Goal: Task Accomplishment & Management: Manage account settings

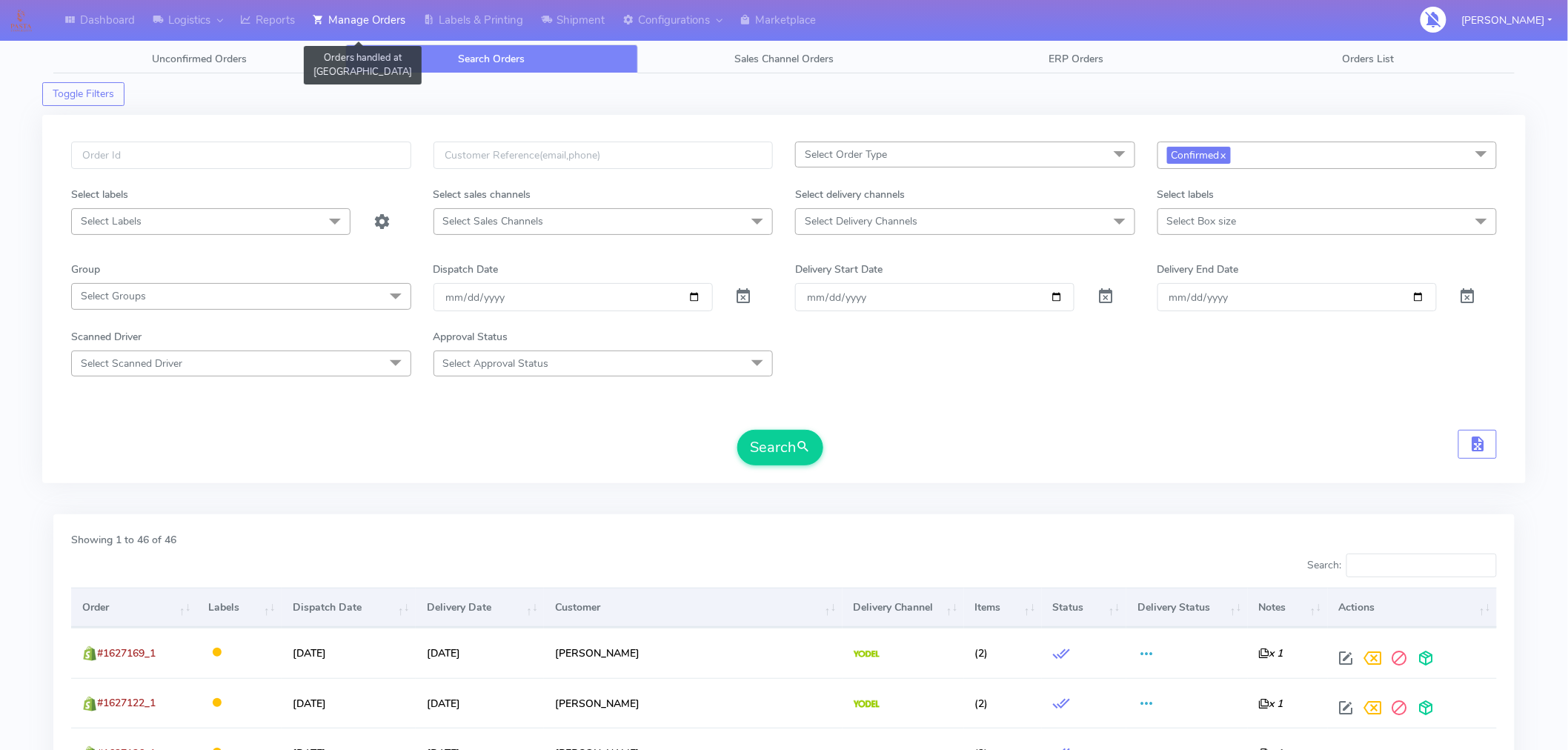
click at [379, 17] on link "Manage Orders" at bounding box center [359, 21] width 111 height 41
click at [219, 63] on span "Unconfirmed Orders" at bounding box center [199, 59] width 95 height 14
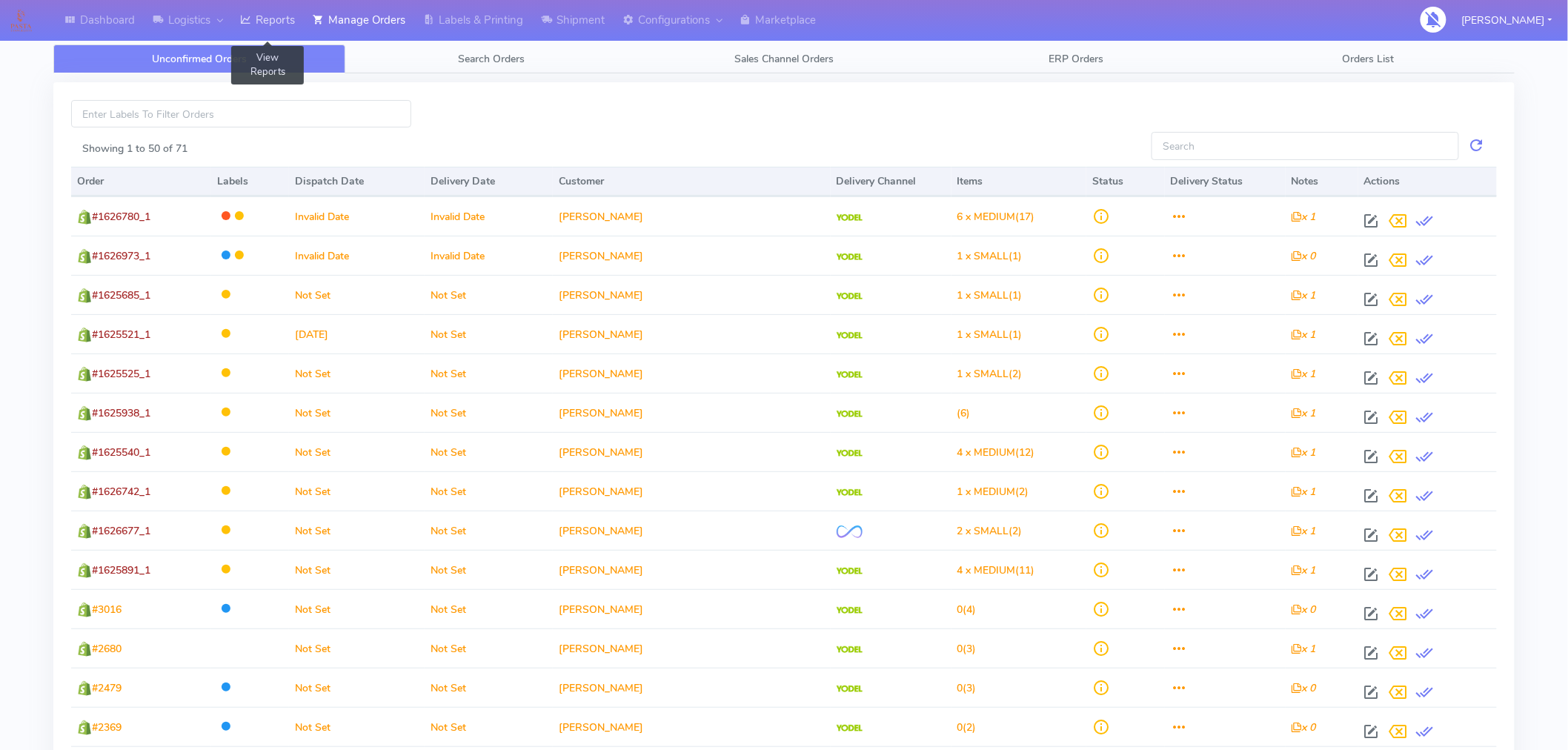
click at [276, 20] on link "Reports" at bounding box center [267, 21] width 73 height 41
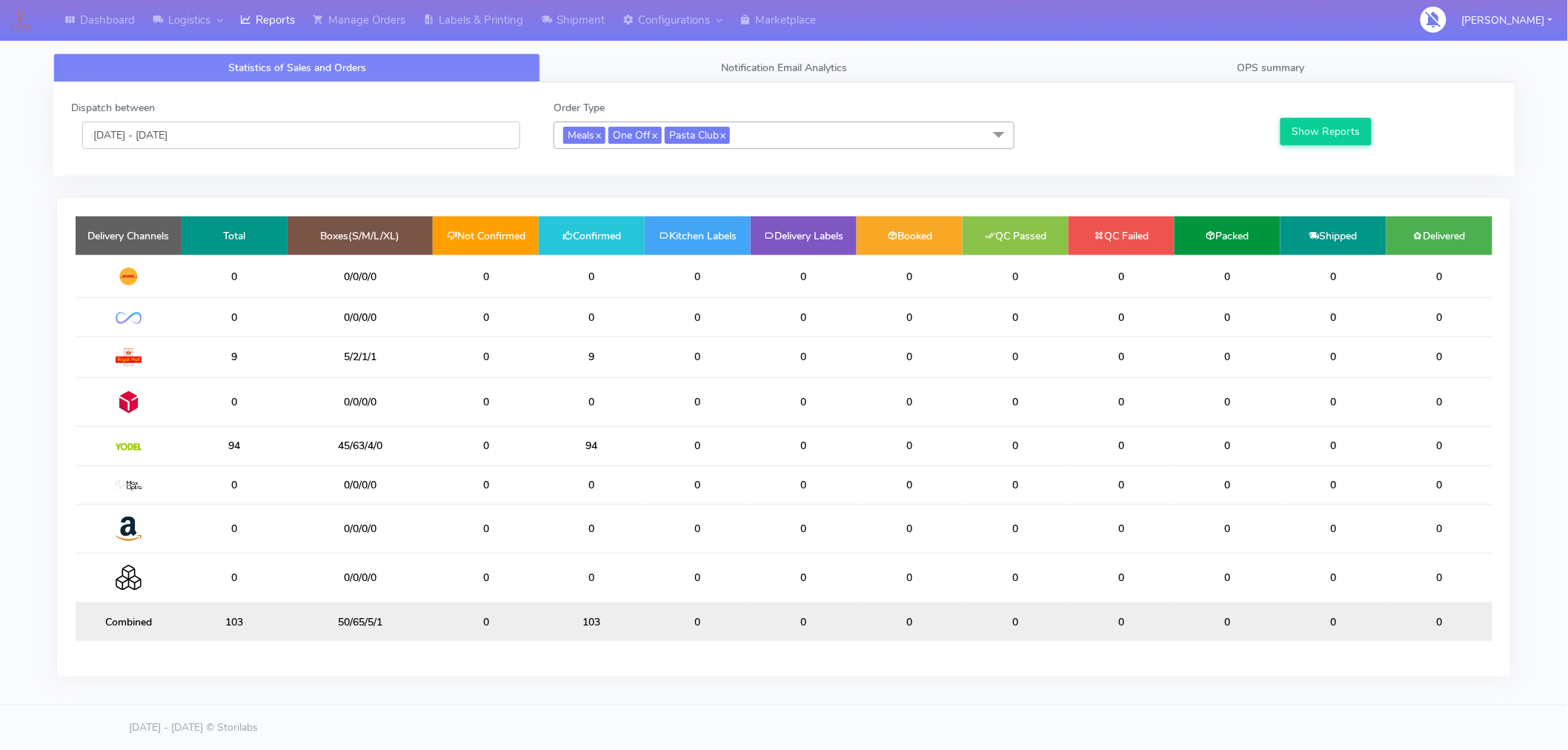
click at [146, 138] on input "[DATE] - [DATE]" at bounding box center [301, 135] width 438 height 28
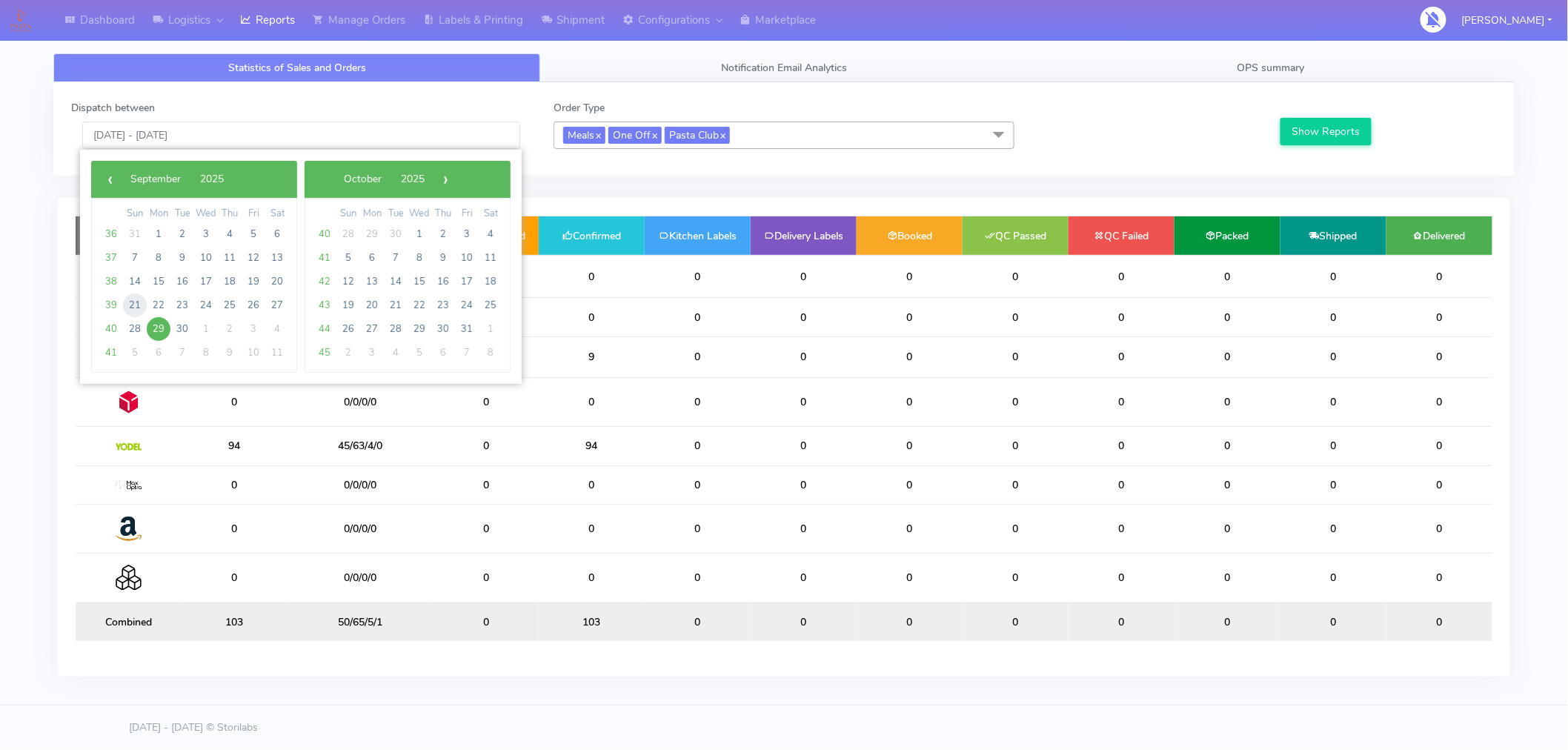
click at [134, 302] on span "21" at bounding box center [135, 305] width 24 height 24
click at [275, 302] on span "27" at bounding box center [277, 305] width 24 height 24
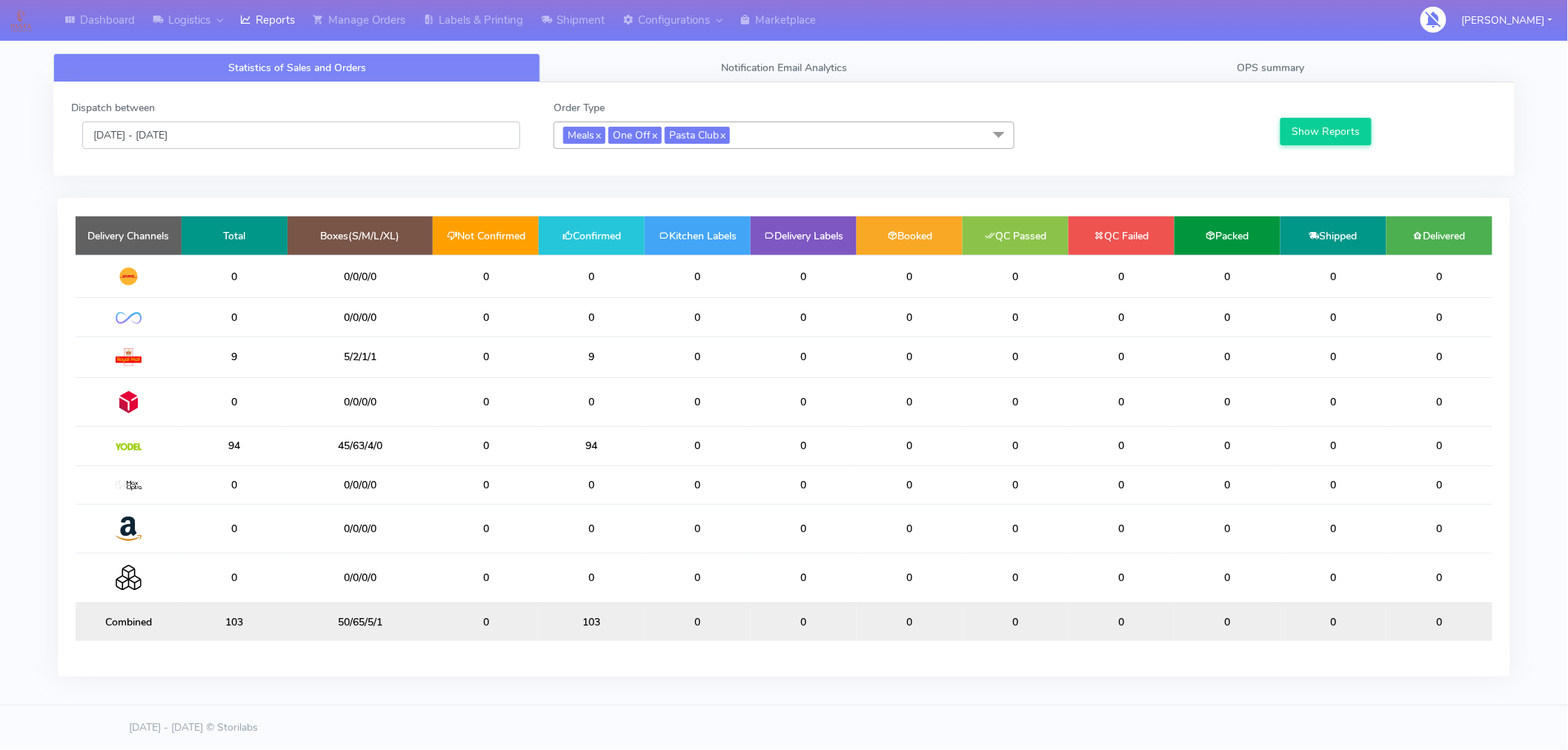
click at [180, 138] on input "21/09/2025 - 27/09/2025" at bounding box center [301, 135] width 438 height 28
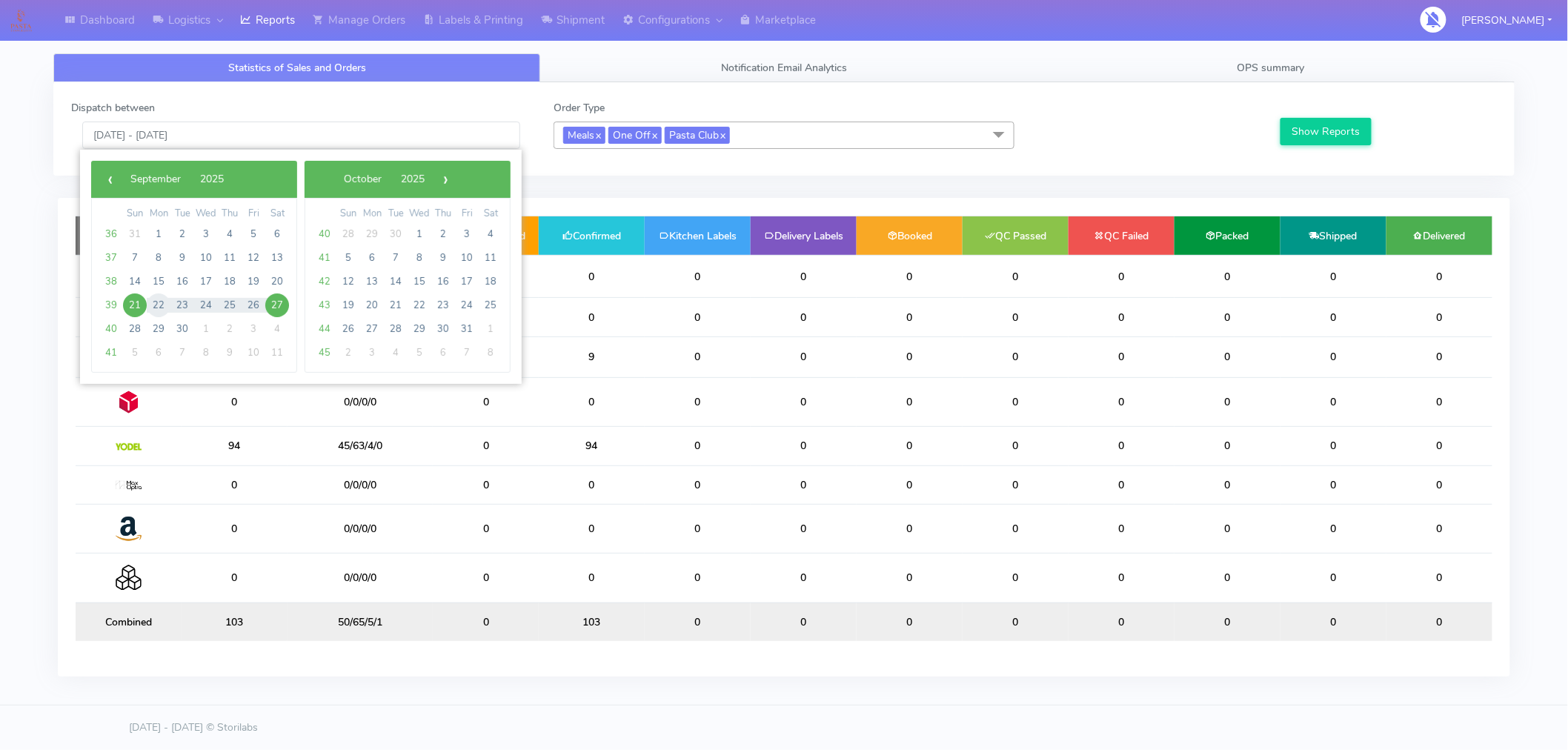
click at [161, 307] on span "22" at bounding box center [158, 305] width 24 height 24
click at [134, 329] on span "28" at bounding box center [135, 329] width 24 height 24
type input "22/09/2025 - 28/09/2025"
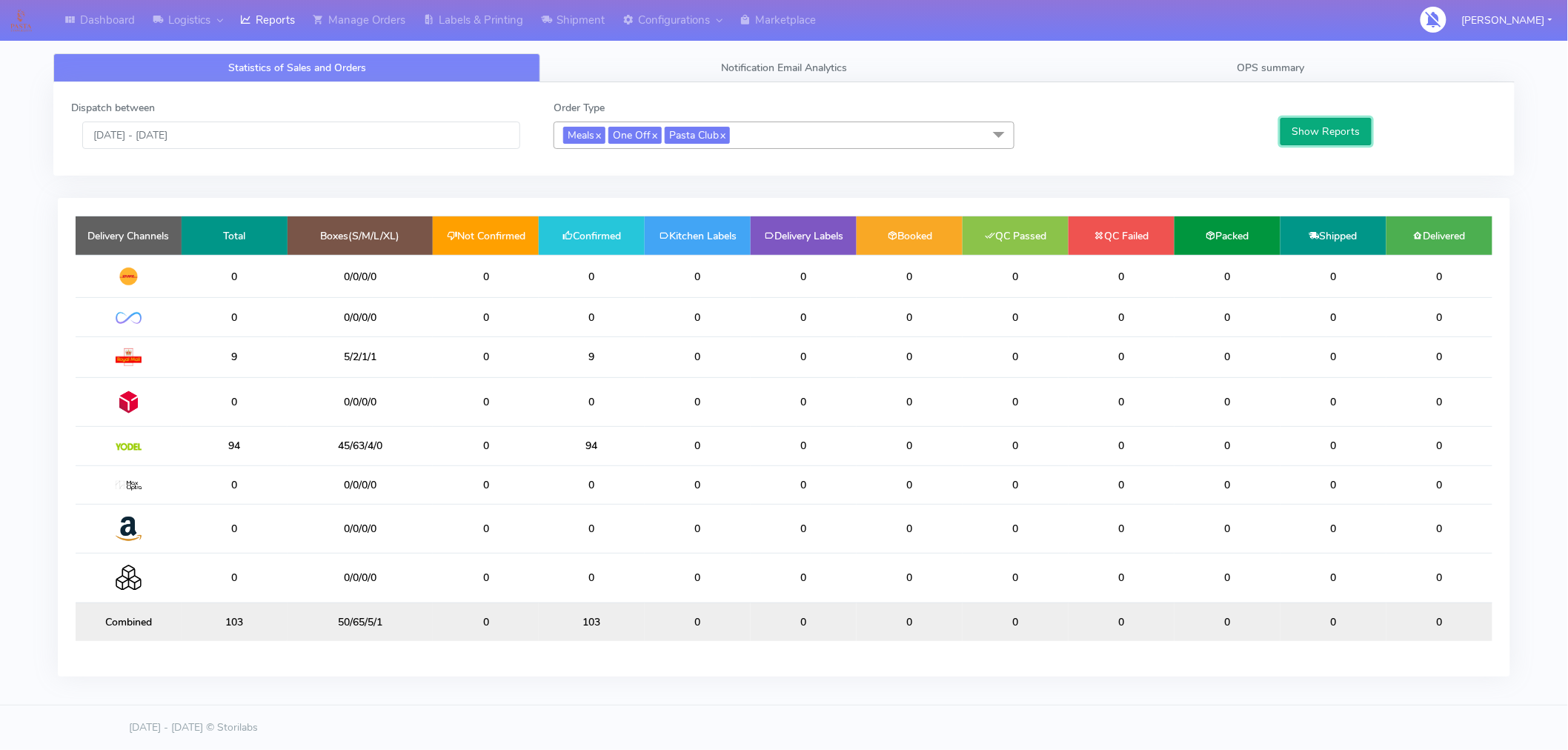
click at [1327, 130] on button "Show Reports" at bounding box center [1326, 131] width 91 height 28
click at [390, 25] on link "Manage Orders" at bounding box center [359, 21] width 111 height 41
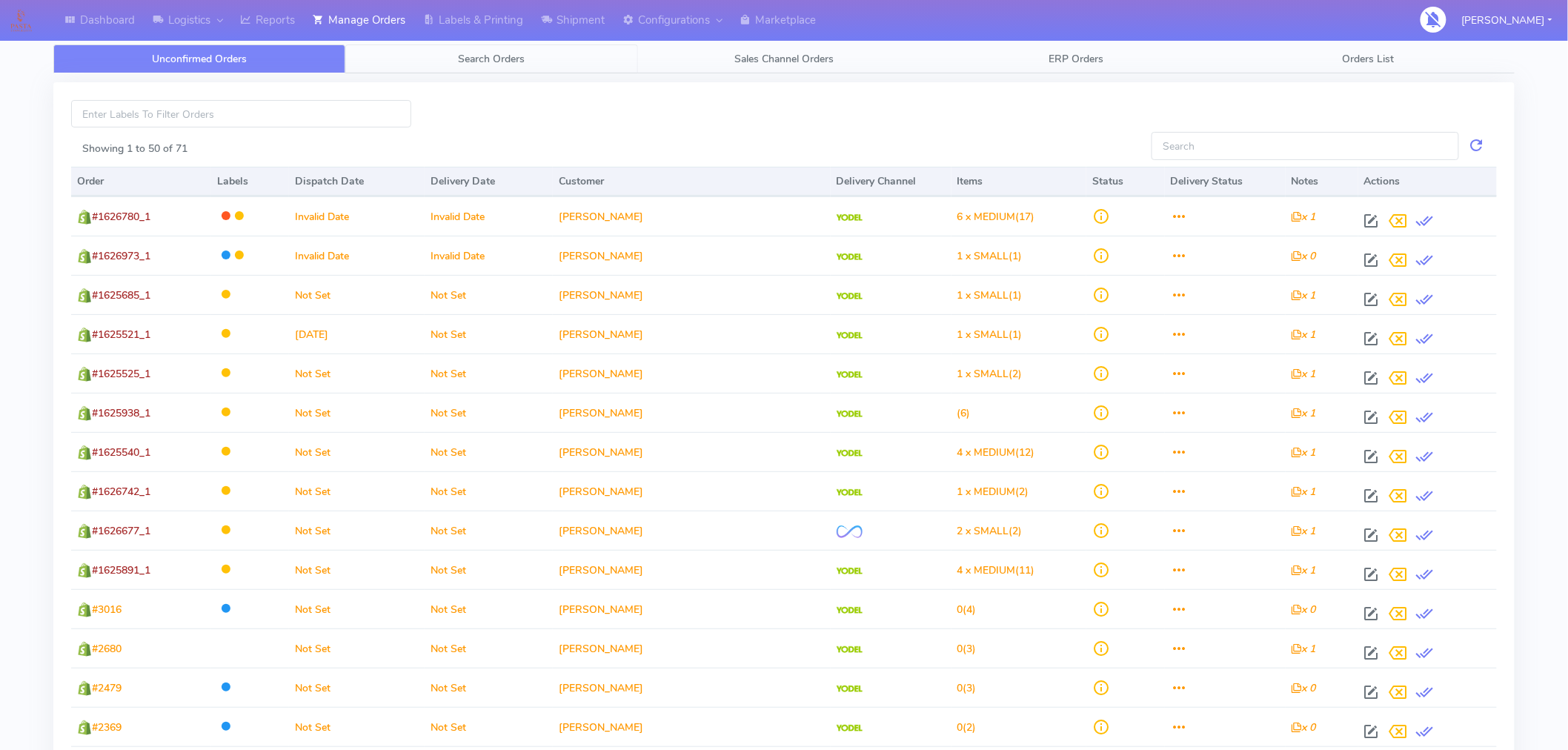
click at [506, 62] on span "Search Orders" at bounding box center [492, 59] width 66 height 14
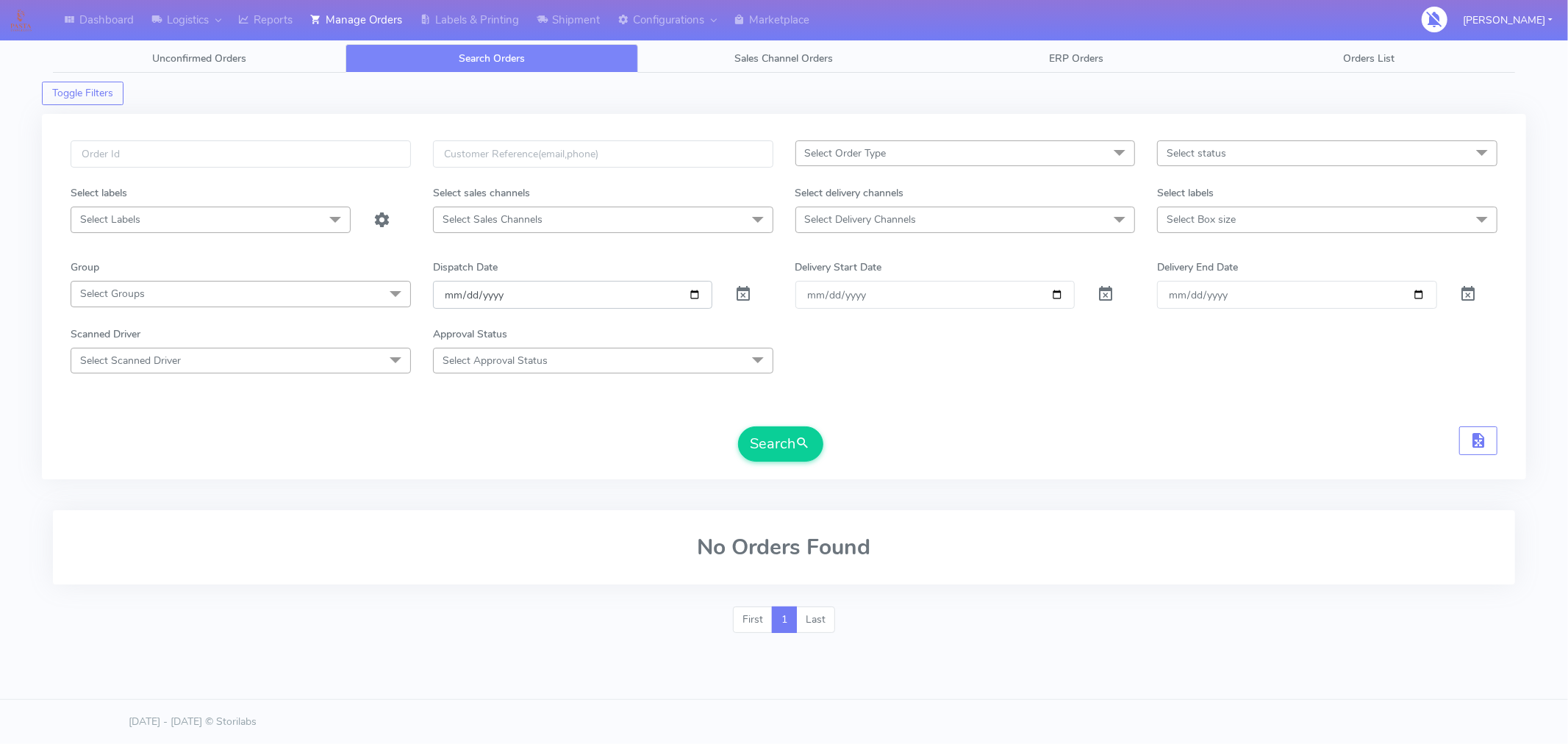
click at [691, 296] on input "[DATE]" at bounding box center [573, 294] width 280 height 27
type input "2025-09-22"
click at [744, 290] on span at bounding box center [743, 297] width 17 height 14
click at [1056, 295] on input "Order" at bounding box center [935, 294] width 280 height 27
type input "2025-09-22"
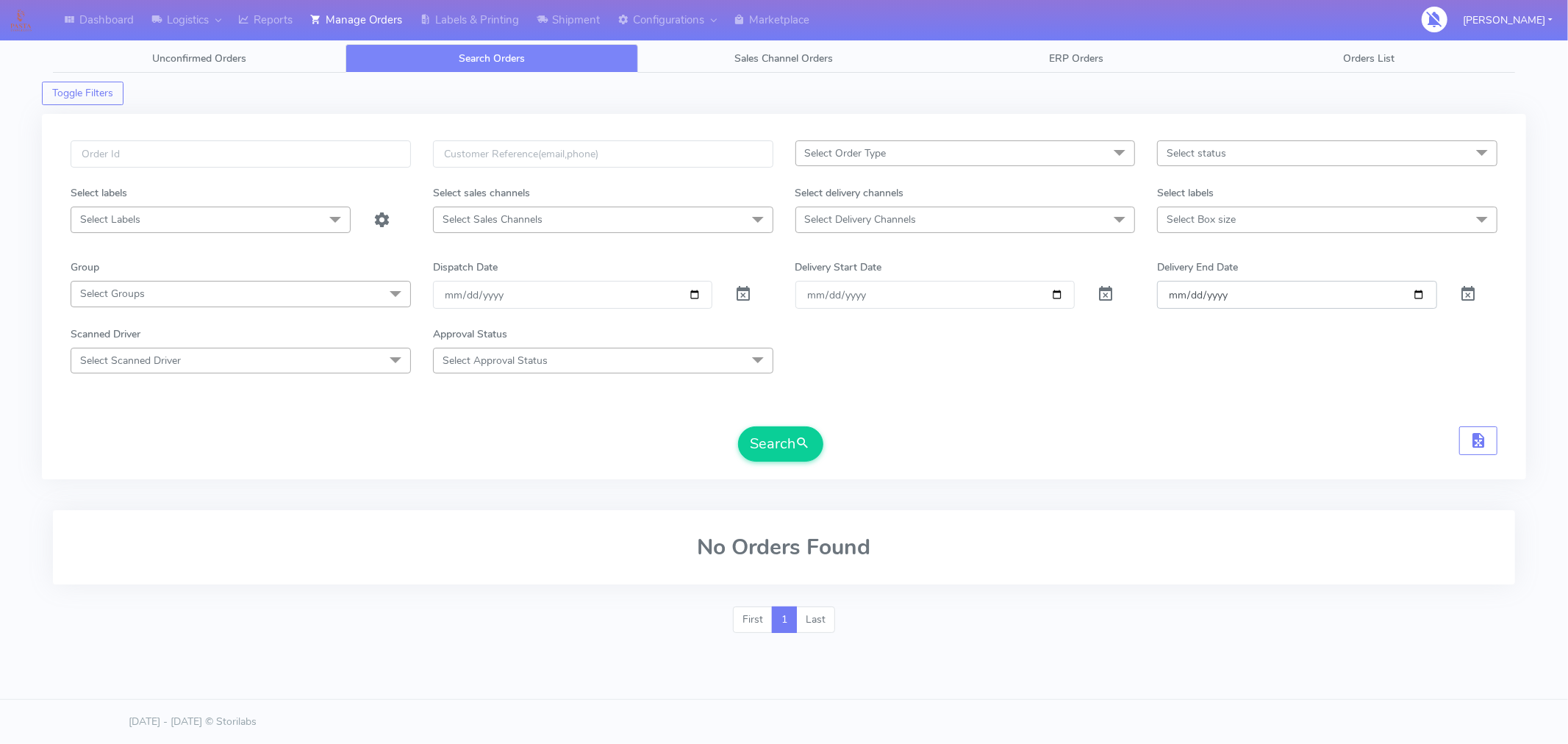
click at [1422, 293] on input "Delivery End Date" at bounding box center [1297, 294] width 280 height 27
type input "2025-09-28"
click at [910, 153] on span "Select Order Type" at bounding box center [966, 153] width 341 height 26
click at [829, 254] on div "MEALS" at bounding box center [965, 253] width 324 height 16
checkbox input "true"
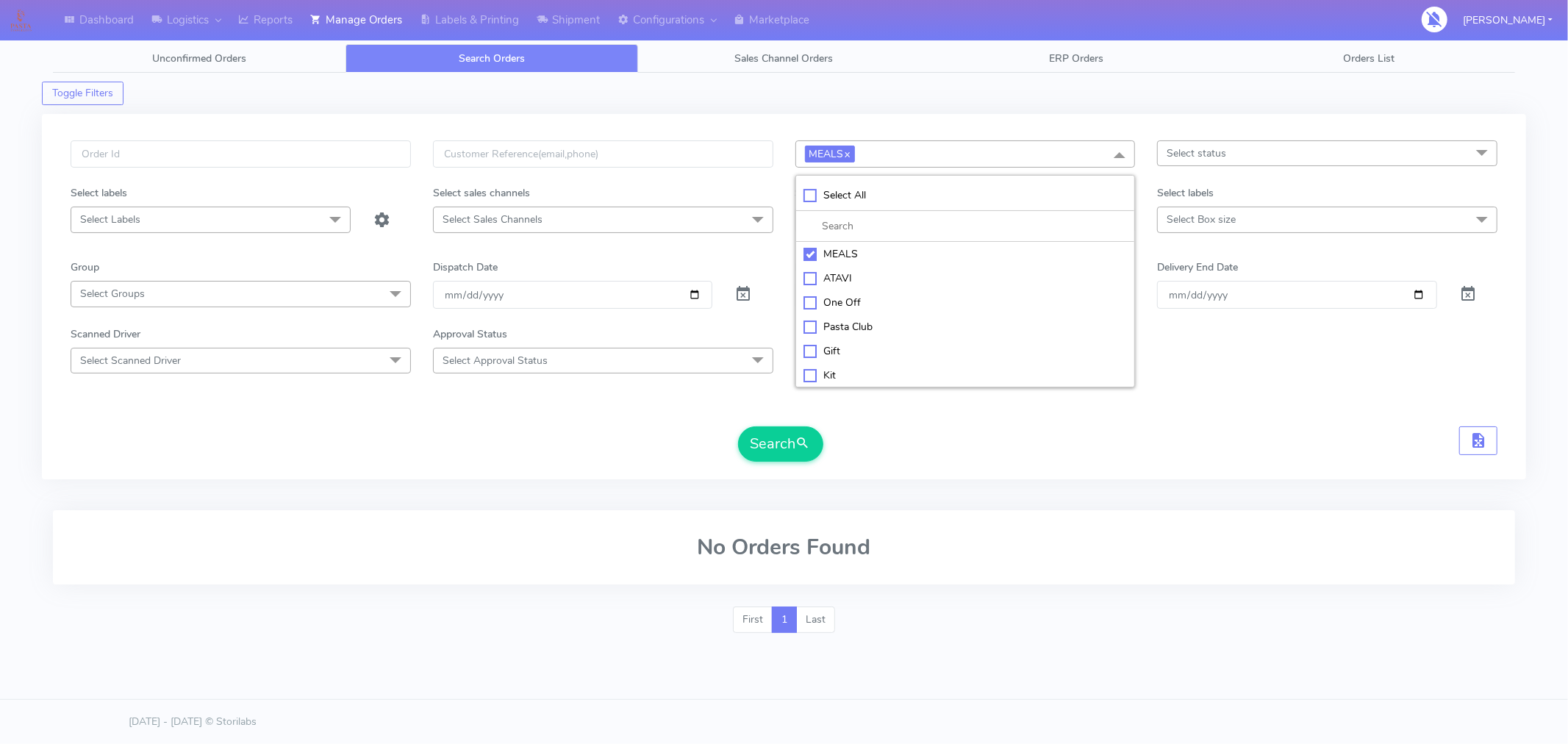
click at [831, 323] on div "Pasta Club" at bounding box center [965, 327] width 324 height 16
checkbox input "true"
click at [1267, 413] on form "MEALS x Pasta Club x Select All MEALS ATAVI One Off Pasta Club Gift Kit Event U…" at bounding box center [784, 301] width 1427 height 321
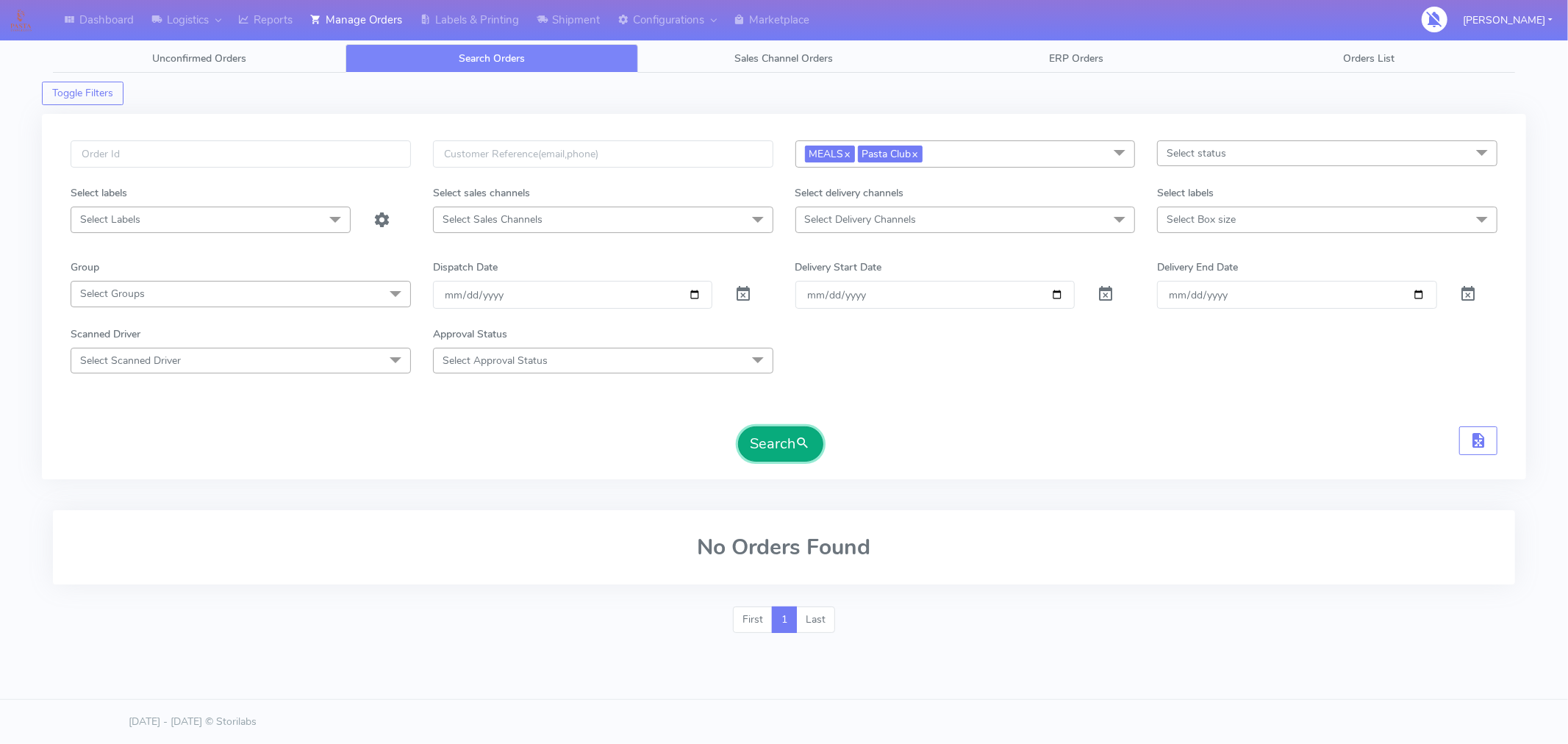
click at [786, 450] on button "Search" at bounding box center [781, 443] width 86 height 35
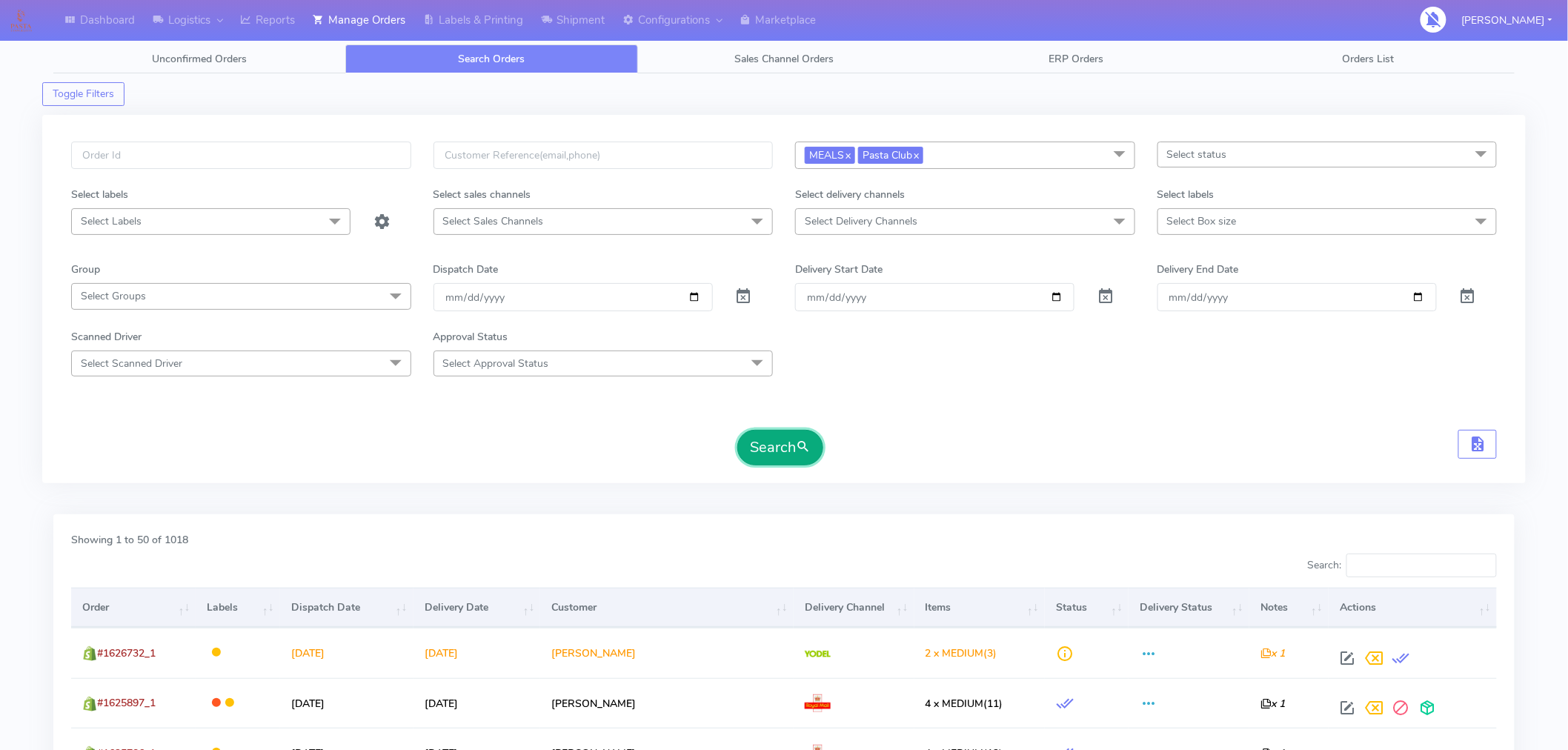
click at [792, 454] on button "Search" at bounding box center [780, 447] width 86 height 36
click at [1284, 160] on span "Select status" at bounding box center [1327, 154] width 340 height 26
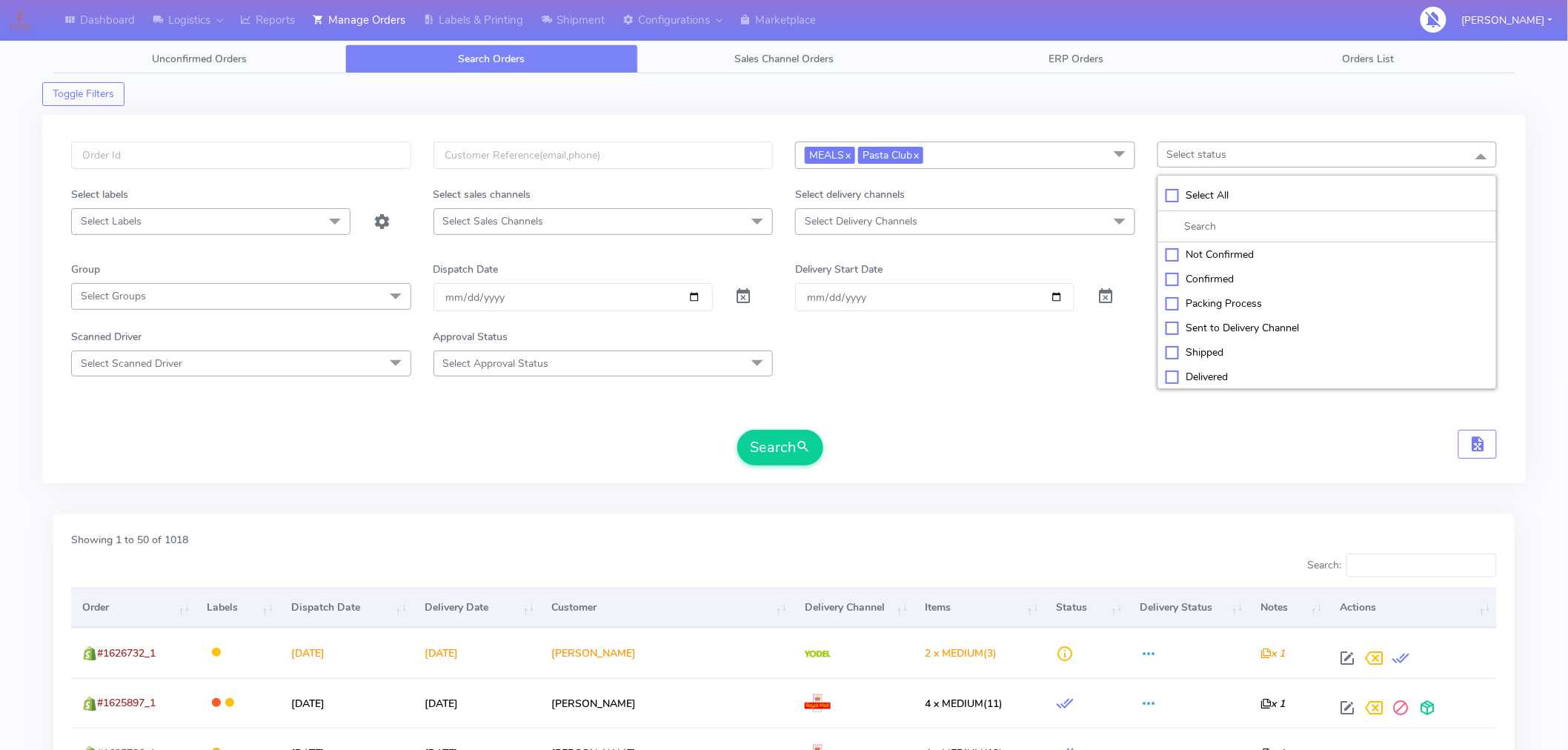
click at [1040, 475] on div "MEALS x Pasta Club x Select All MEALS ATAVI One Off Pasta Club Gift Kit Event U…" at bounding box center [783, 299] width 1483 height 369
click at [1257, 218] on span "Select Box size" at bounding box center [1327, 221] width 340 height 26
click at [1172, 316] on div "Small" at bounding box center [1327, 322] width 324 height 16
checkbox input "true"
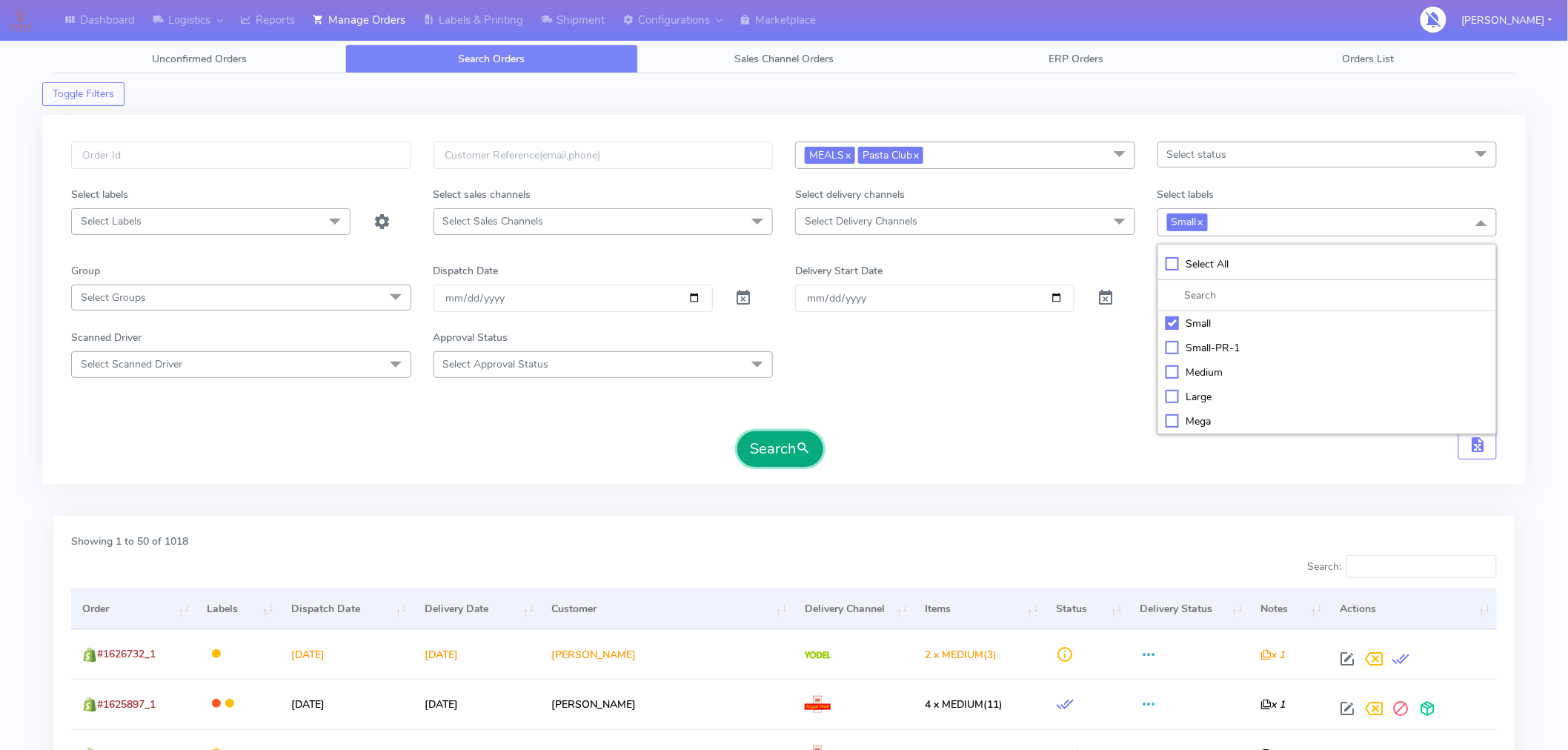
click at [797, 453] on span "submit" at bounding box center [803, 449] width 15 height 20
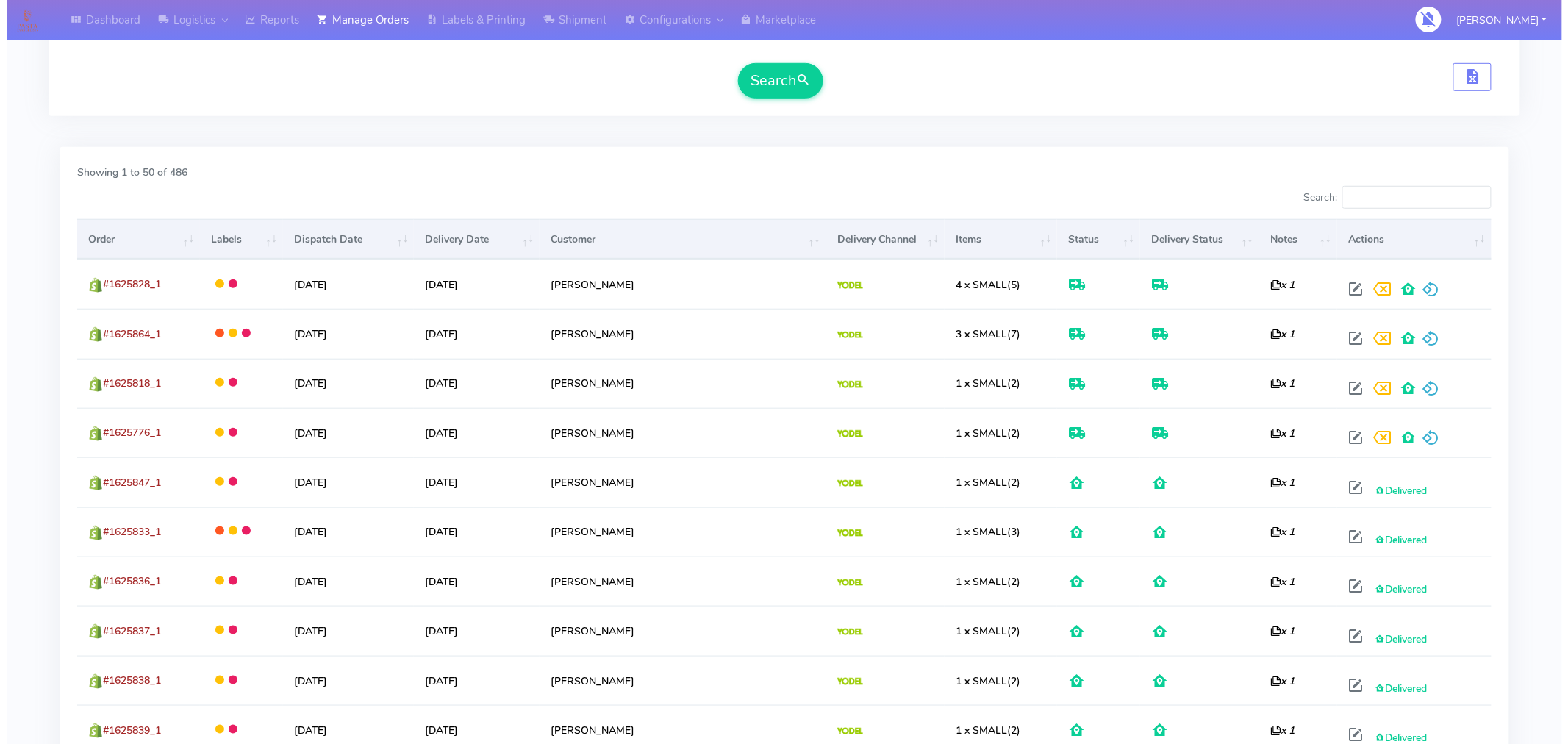
scroll to position [200, 0]
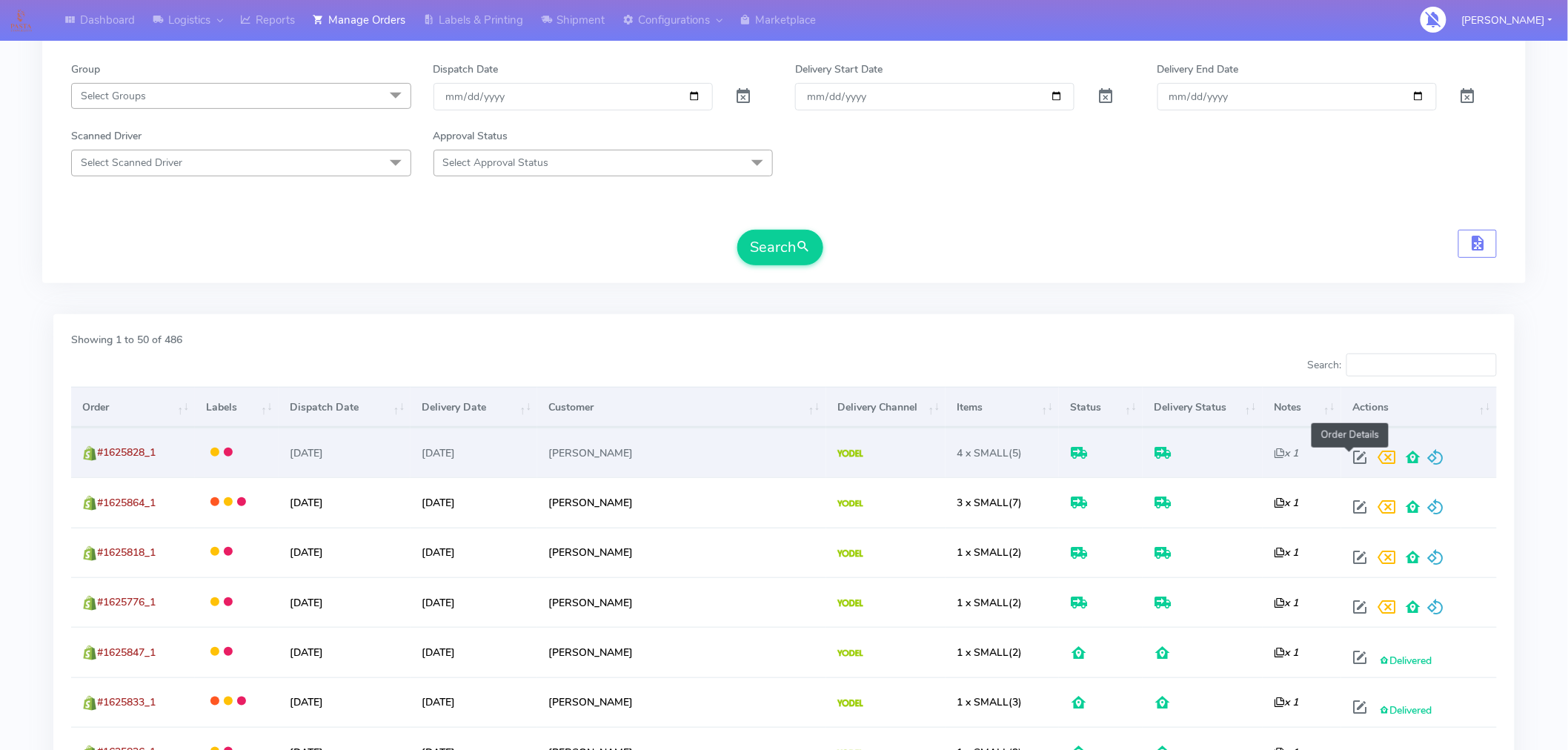
click at [1350, 458] on span at bounding box center [1360, 460] width 27 height 14
select select "5"
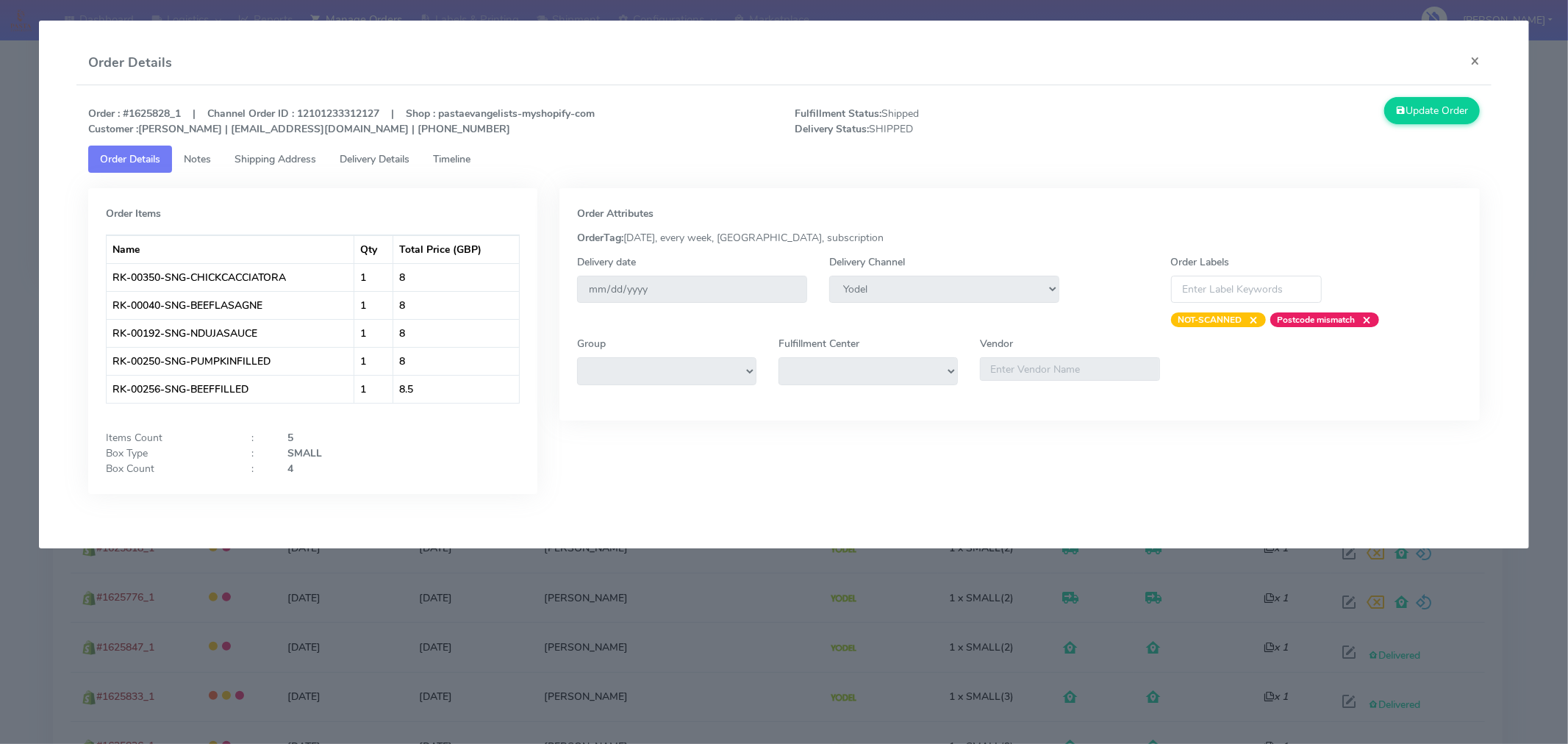
click at [471, 157] on span "Timeline" at bounding box center [452, 159] width 38 height 14
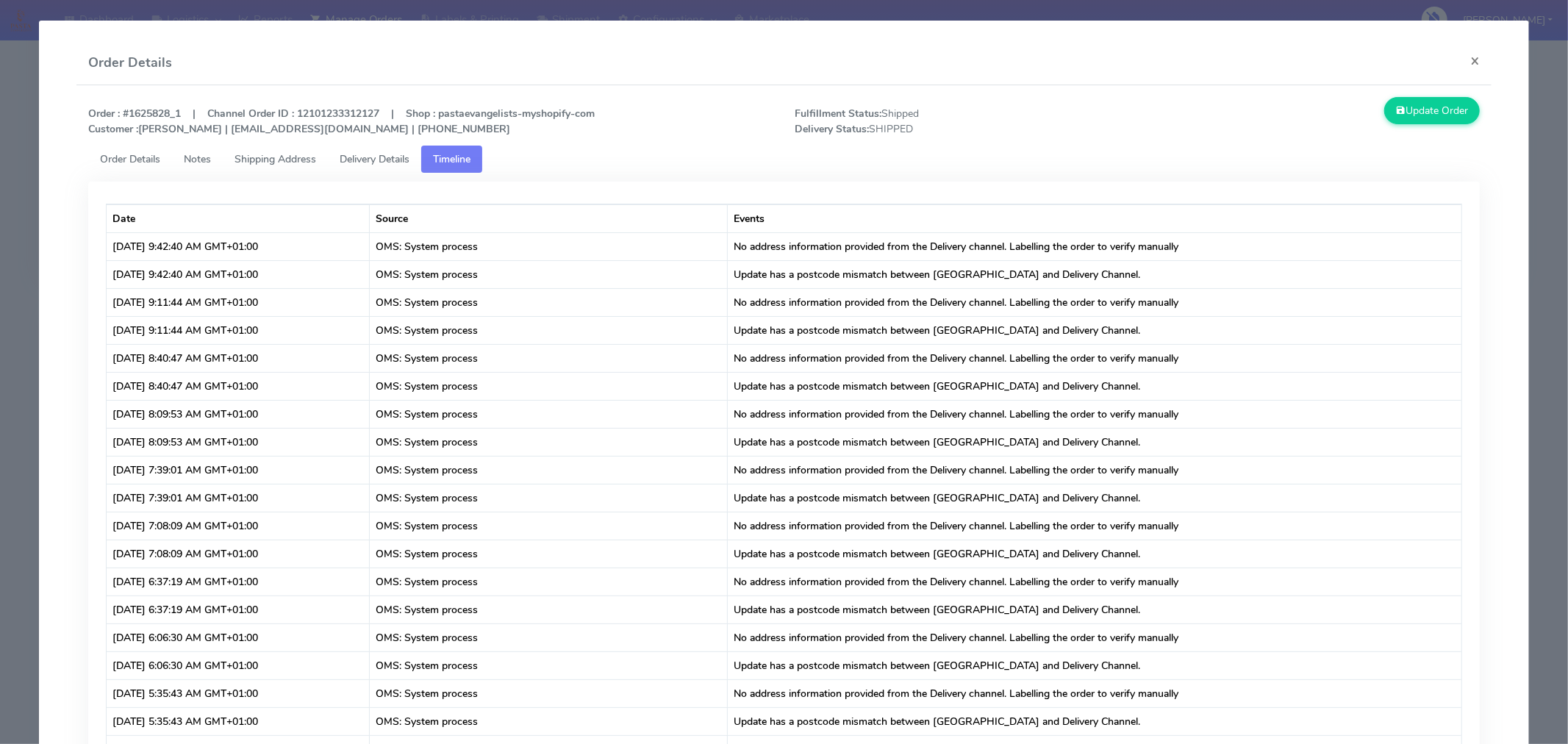
click at [390, 148] on link "Delivery Details" at bounding box center [374, 159] width 93 height 27
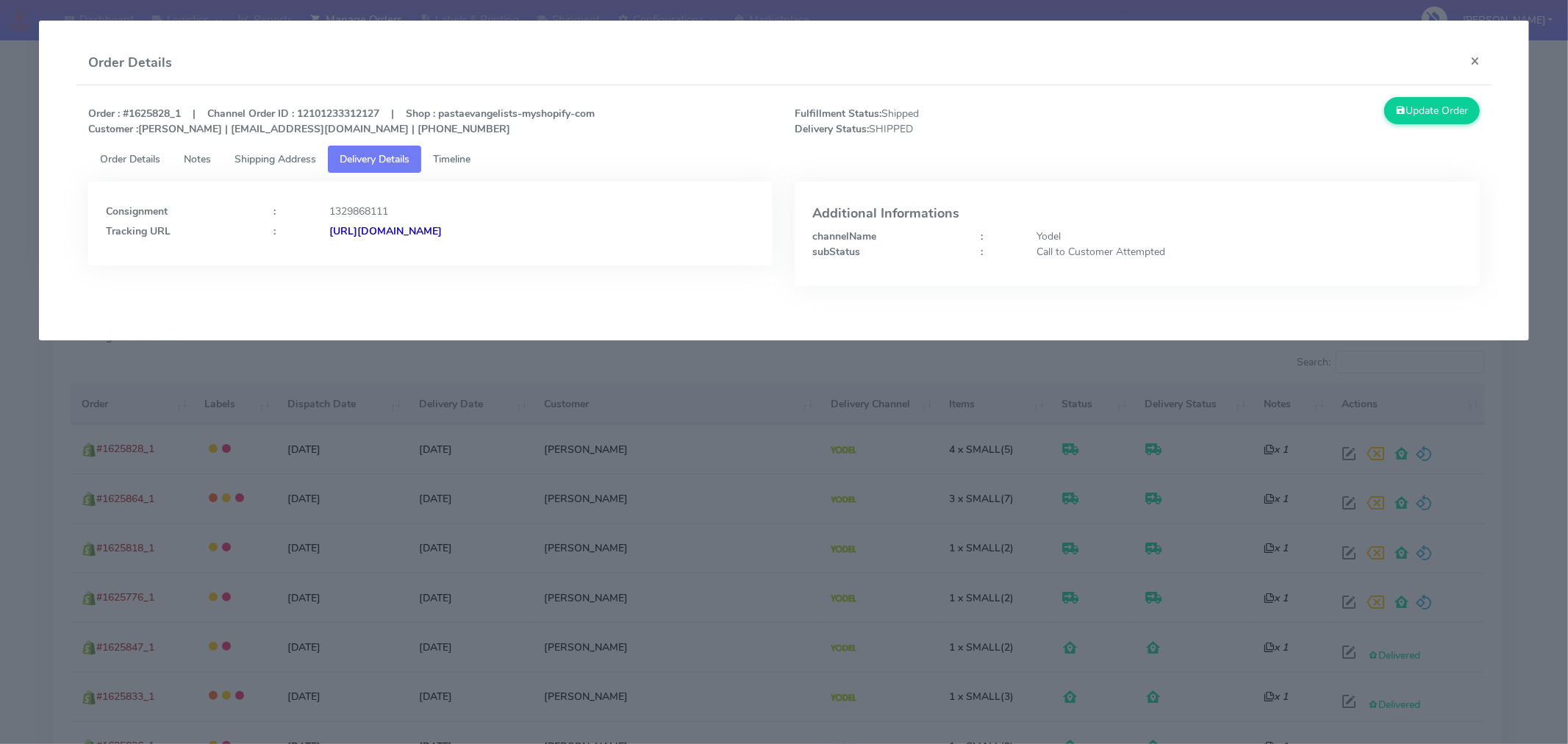
click at [292, 163] on span "Shipping Address" at bounding box center [275, 159] width 82 height 14
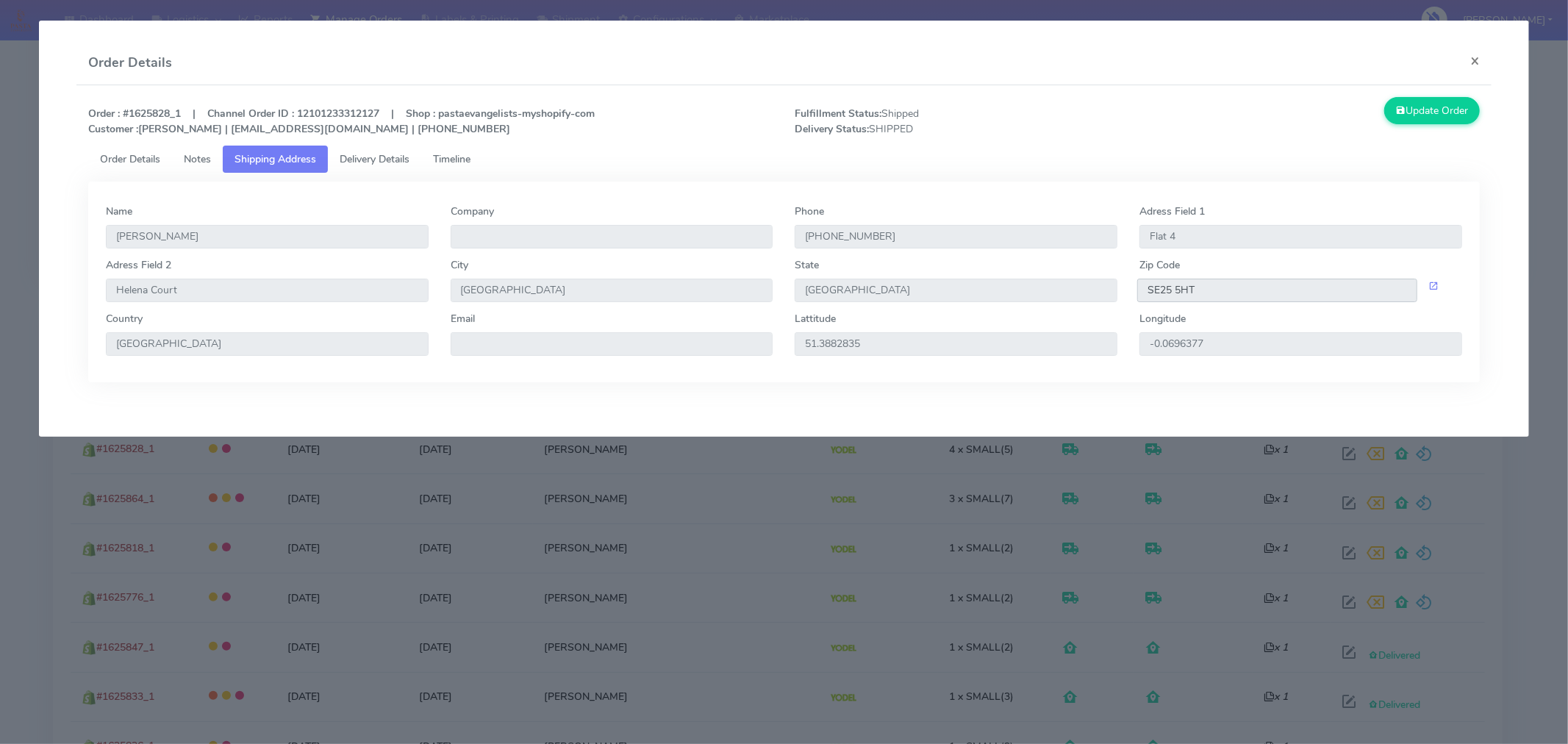
click at [1184, 294] on input "SE25 5HT" at bounding box center [1277, 290] width 280 height 24
click at [382, 159] on span "Delivery Details" at bounding box center [374, 159] width 70 height 14
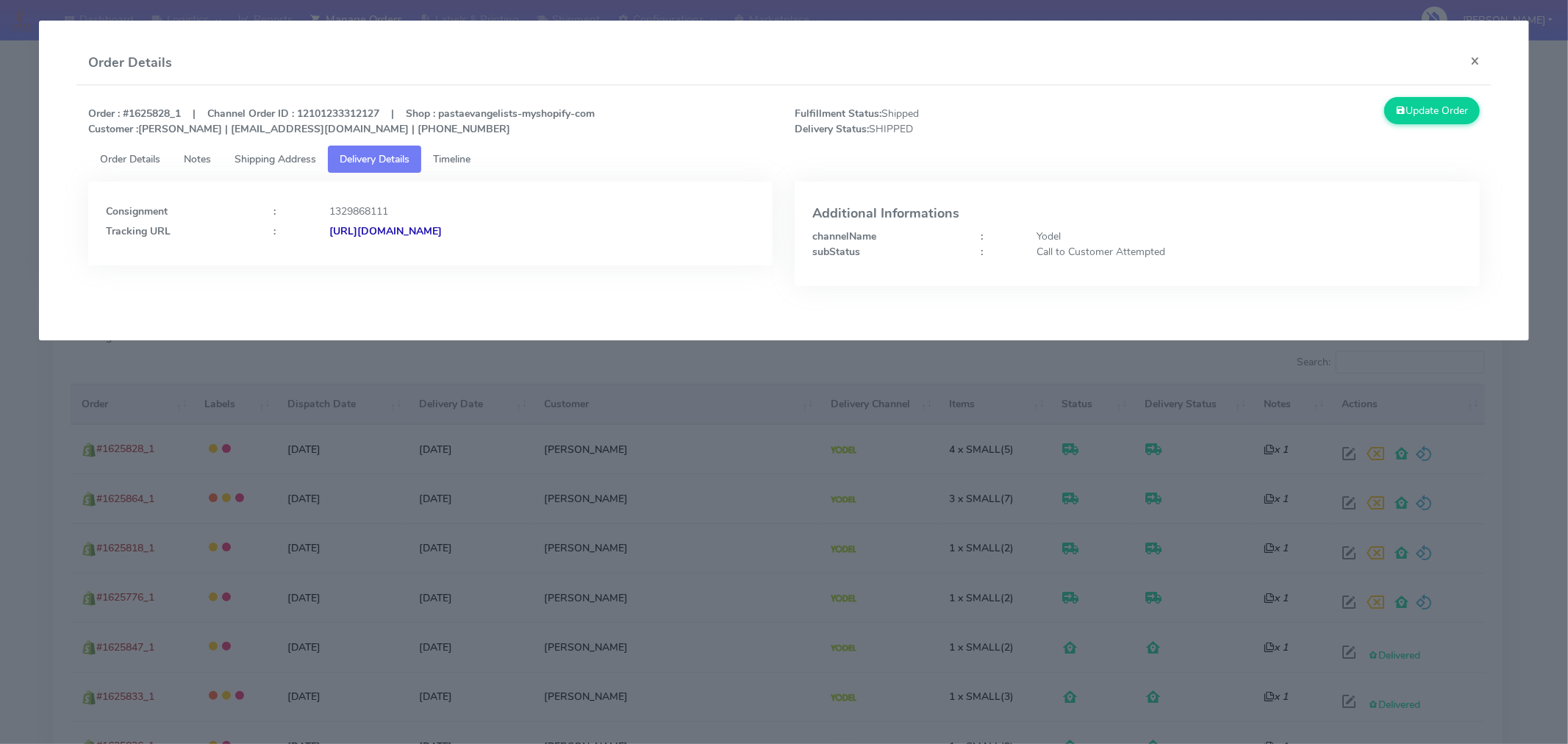
click at [442, 234] on strong "https://www.yodel.co.uk/tracking/JJD0002249960901691" at bounding box center [385, 232] width 112 height 14
click at [148, 159] on span "Order Details" at bounding box center [129, 159] width 60 height 14
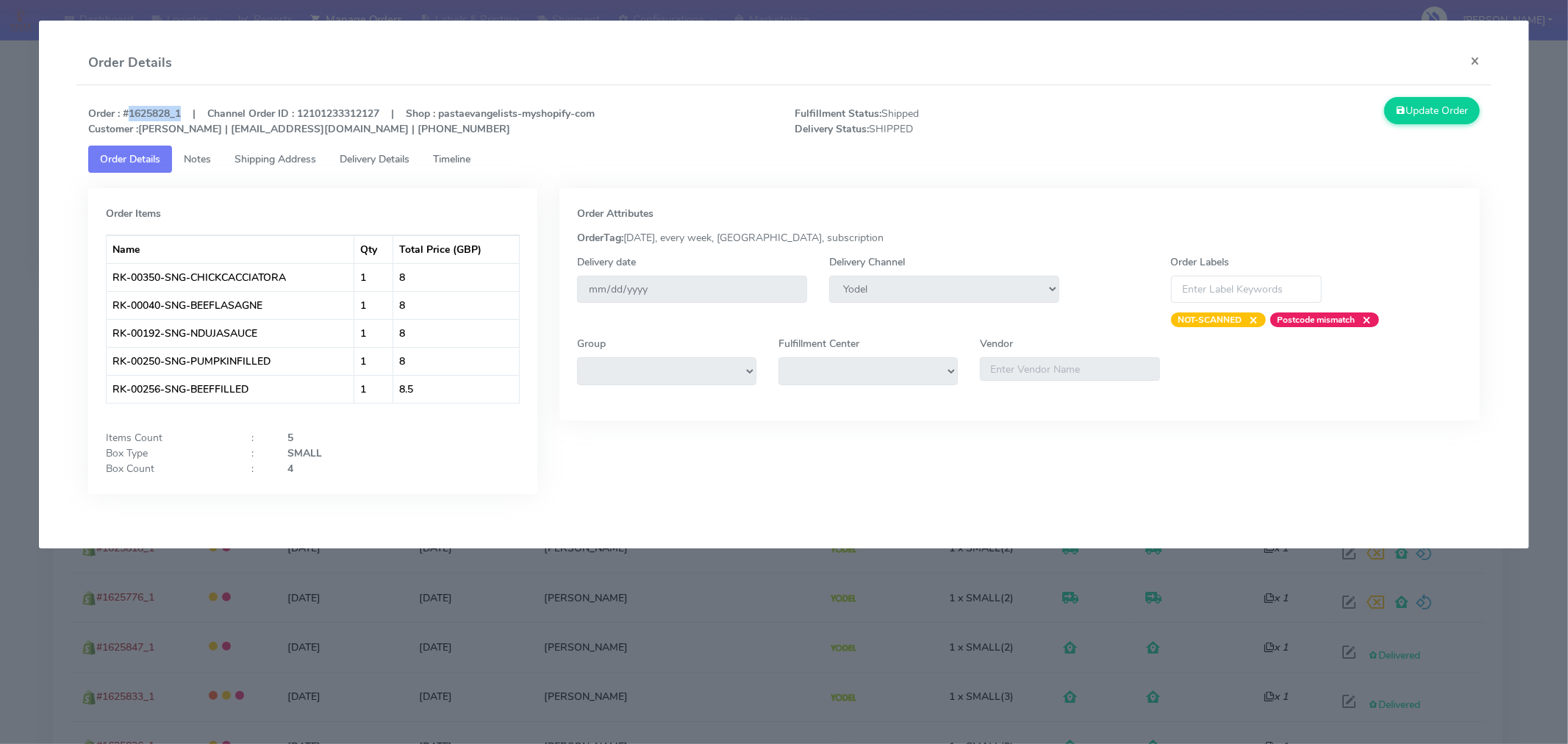
drag, startPoint x: 177, startPoint y: 111, endPoint x: 126, endPoint y: 108, distance: 51.1
click at [126, 108] on strong "Order : #1625828_1 | Channel Order ID : 12101233312127 | Shop : pastaevangelist…" at bounding box center [341, 121] width 506 height 29
copy strong "#1625828_"
click at [287, 162] on span "Shipping Address" at bounding box center [275, 159] width 82 height 14
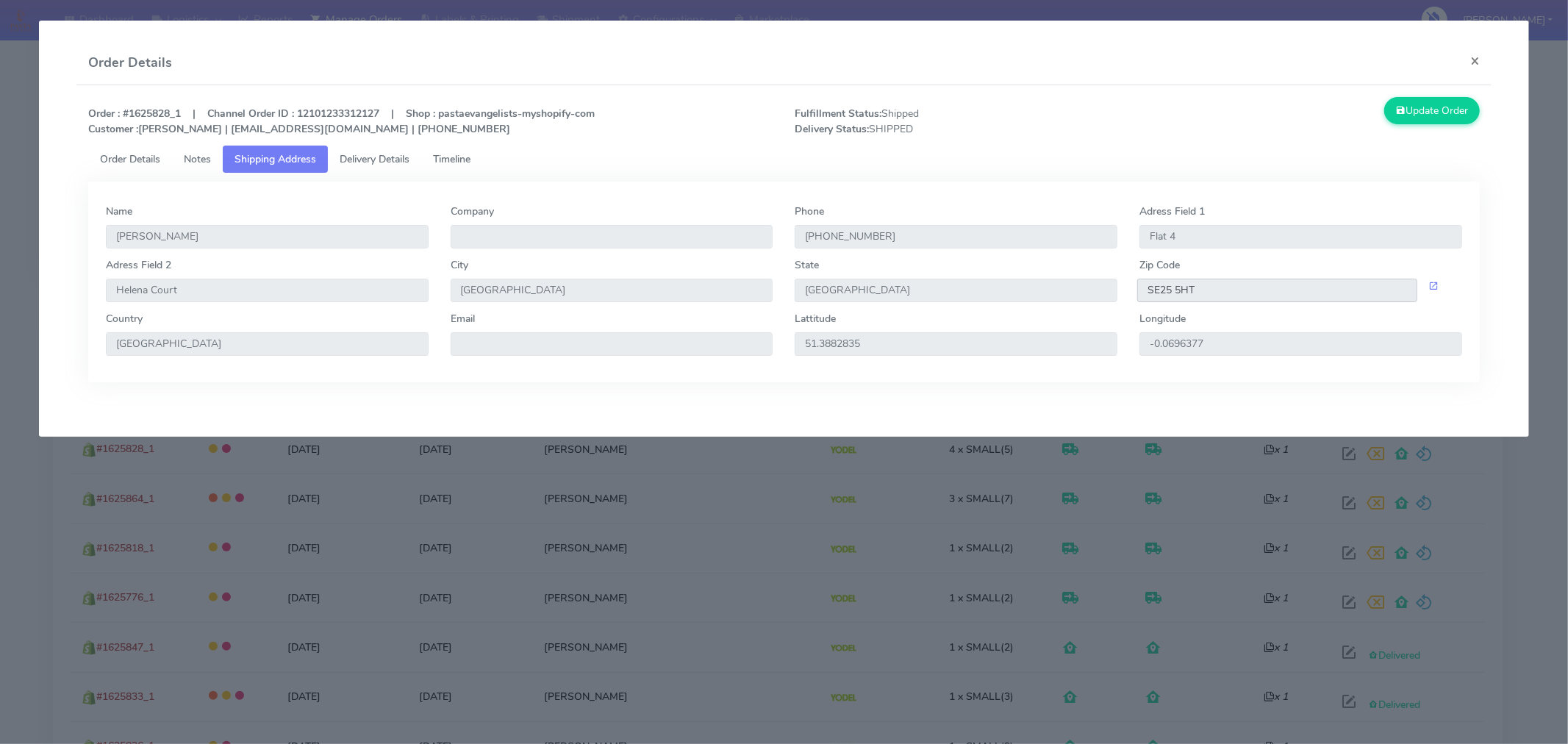
click at [1253, 288] on input "SE25 5HT" at bounding box center [1277, 290] width 280 height 24
drag, startPoint x: 184, startPoint y: 112, endPoint x: 126, endPoint y: 104, distance: 58.5
click at [126, 104] on div "Order : #1625828_1 | Channel Order ID : 12101233312127 | Shop : pastaevangelist…" at bounding box center [783, 122] width 1413 height 49
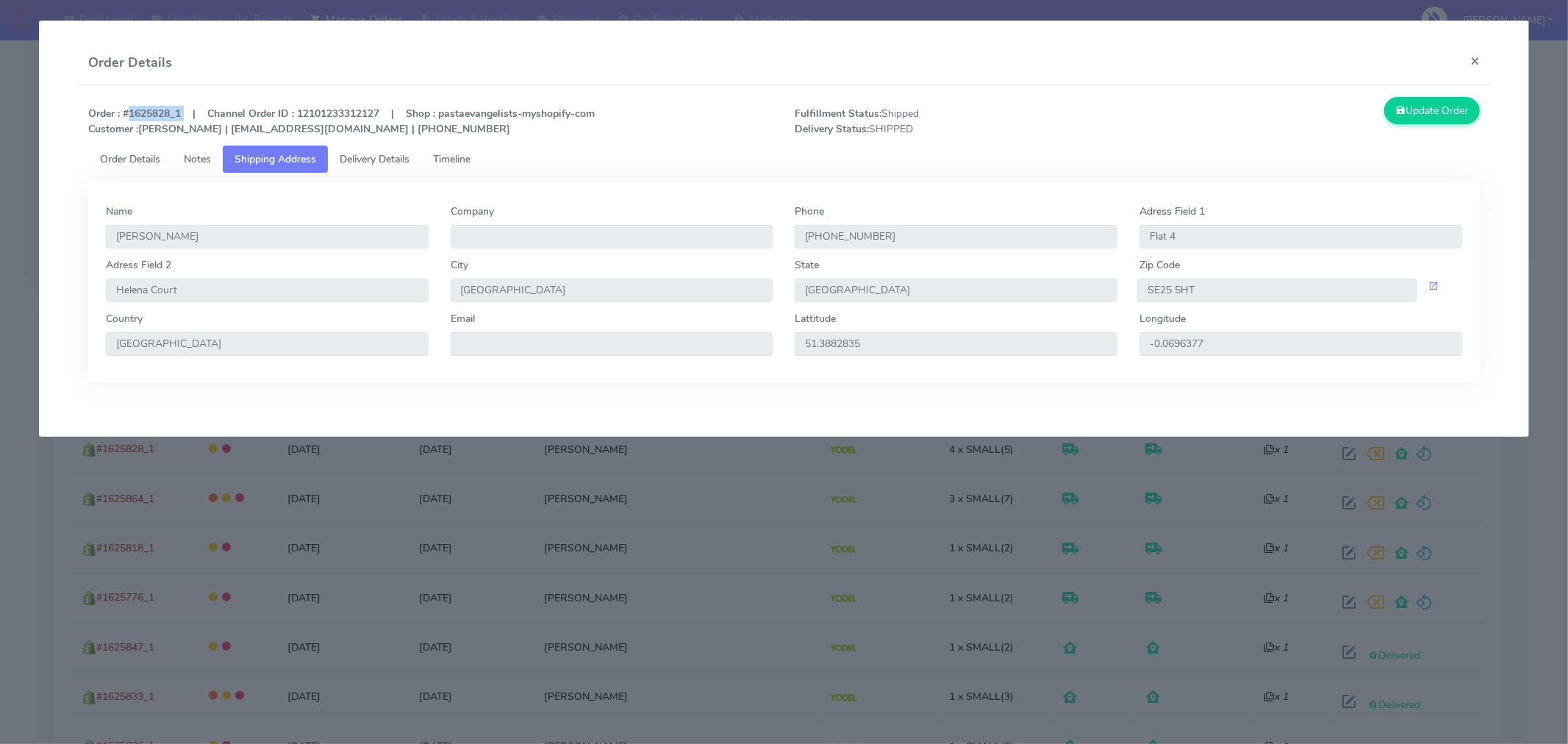
copy strong "#1625828_1"
click at [468, 148] on link "Timeline" at bounding box center [452, 159] width 61 height 27
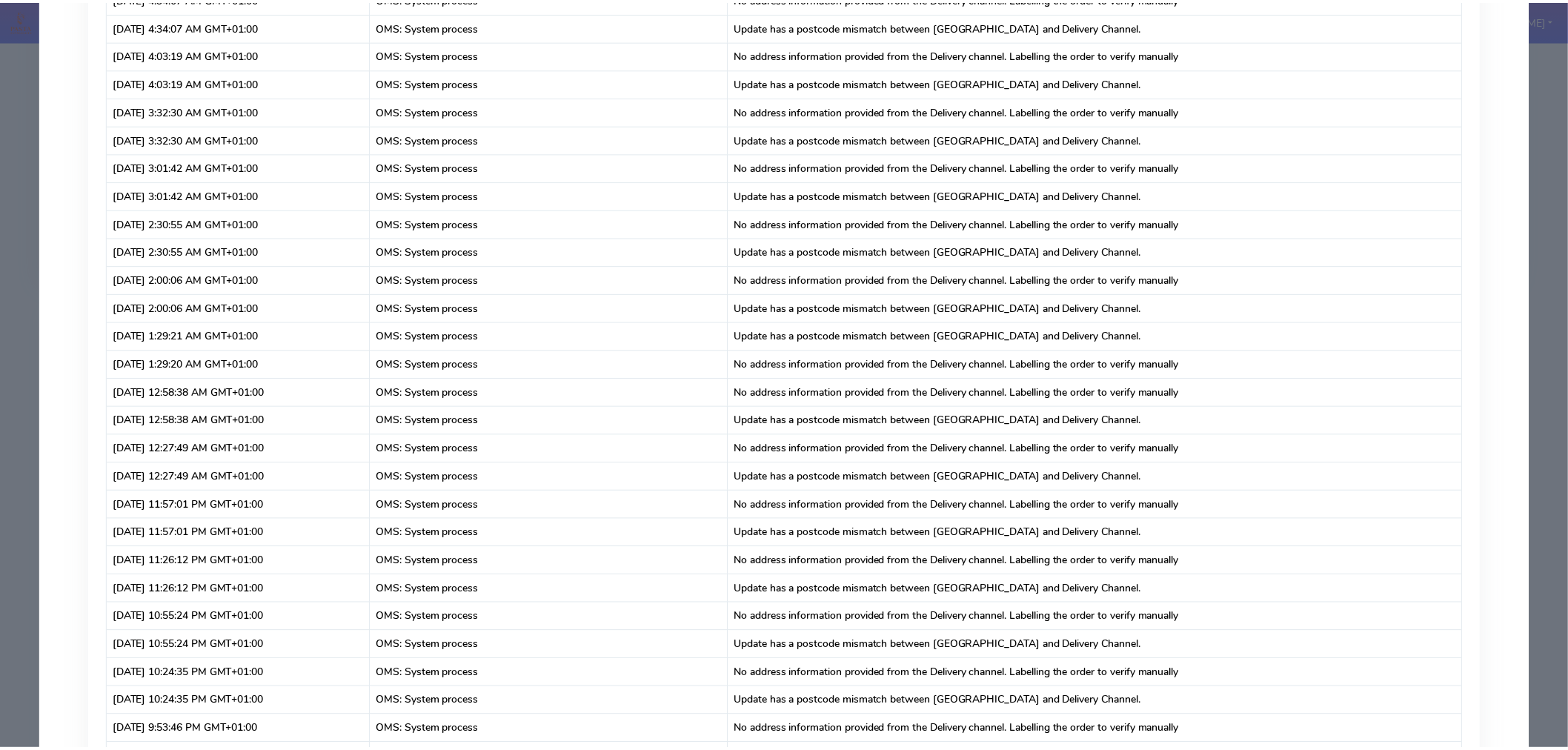
scroll to position [0, 0]
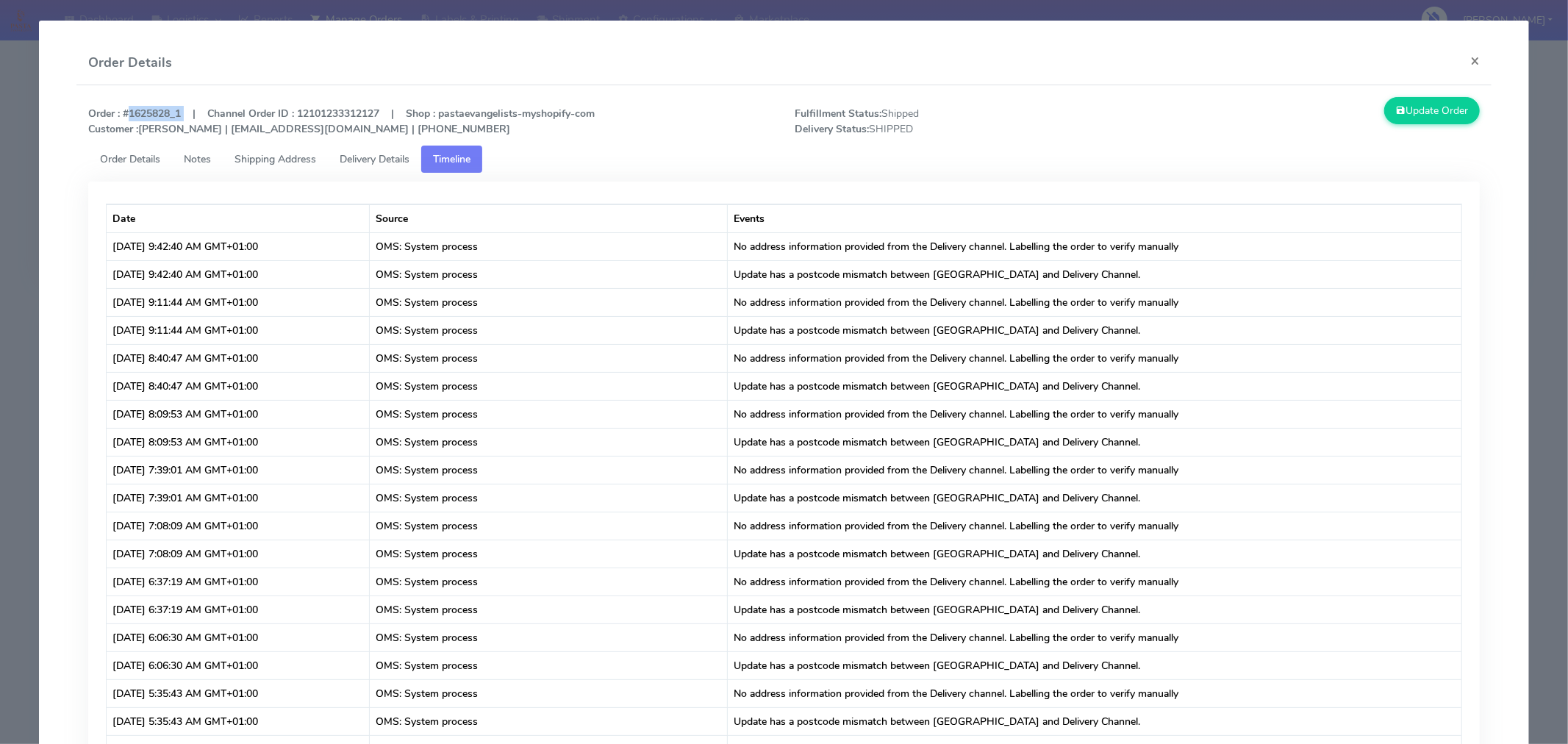
click at [136, 159] on span "Order Details" at bounding box center [129, 159] width 60 height 14
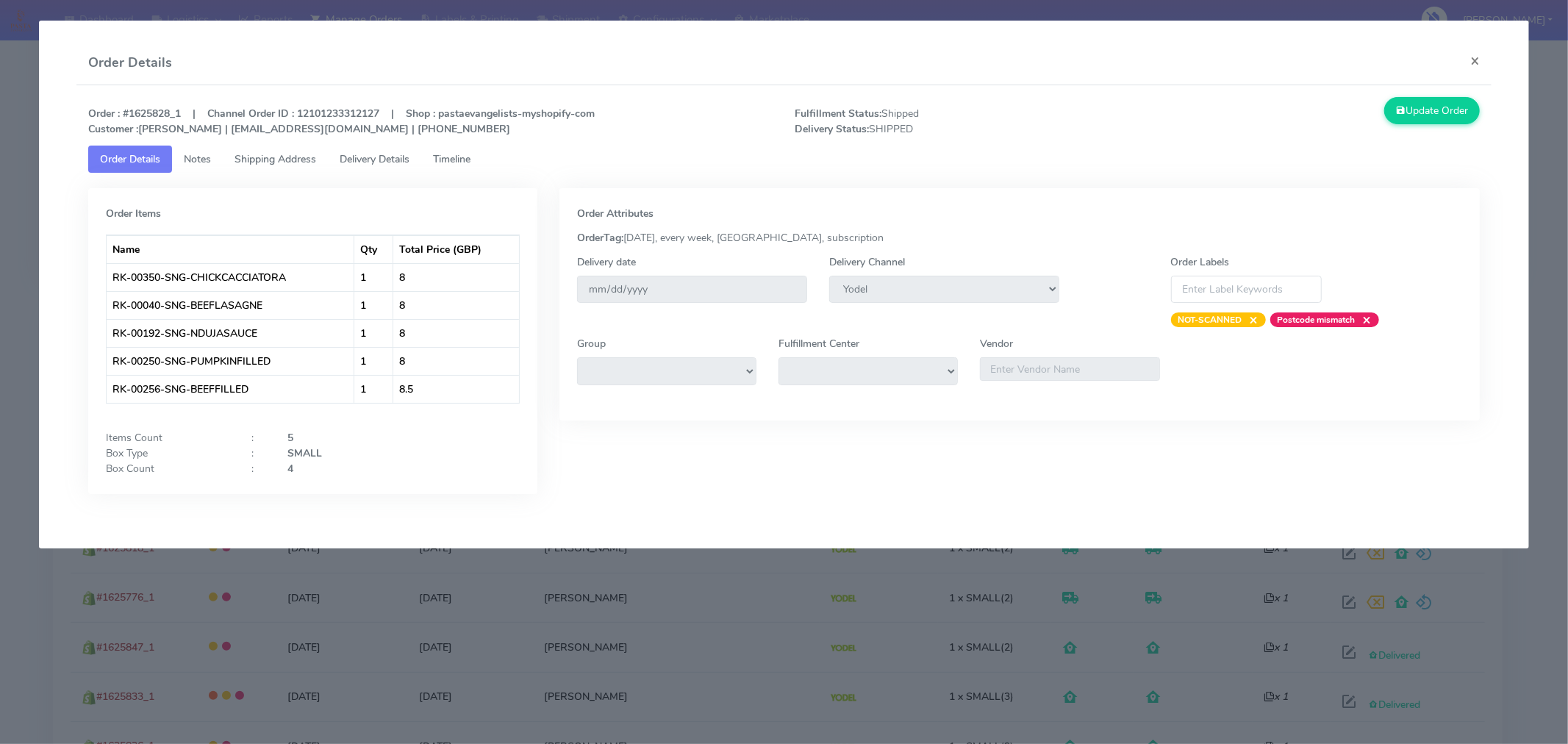
click at [327, 67] on div "Order Details ×" at bounding box center [783, 63] width 1415 height 44
click at [1486, 55] on button "×" at bounding box center [1475, 60] width 33 height 39
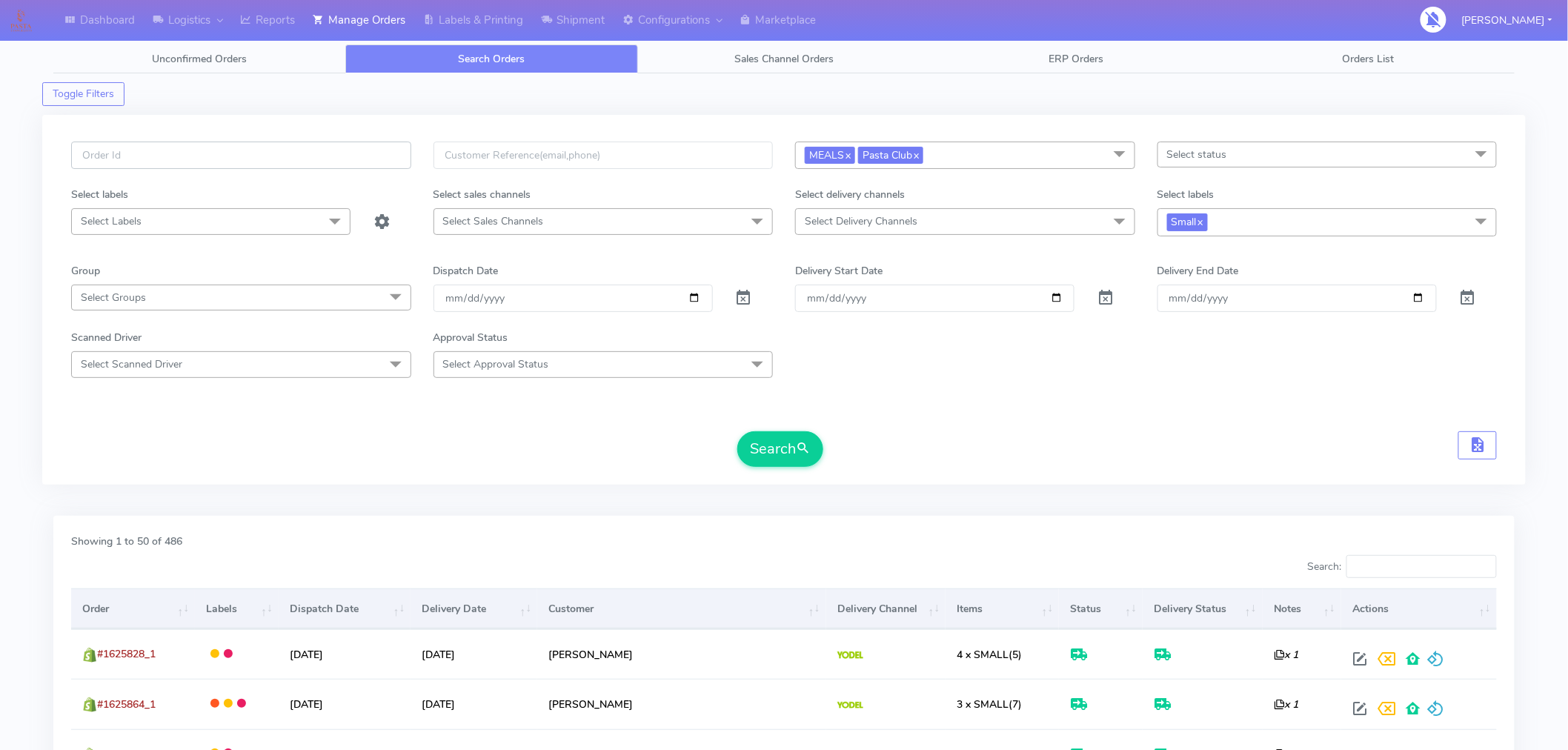
click at [249, 163] on input "text" at bounding box center [241, 155] width 340 height 28
paste input "#1622118_1"
type input "#1622118_1"
click at [775, 451] on button "Search" at bounding box center [780, 449] width 86 height 36
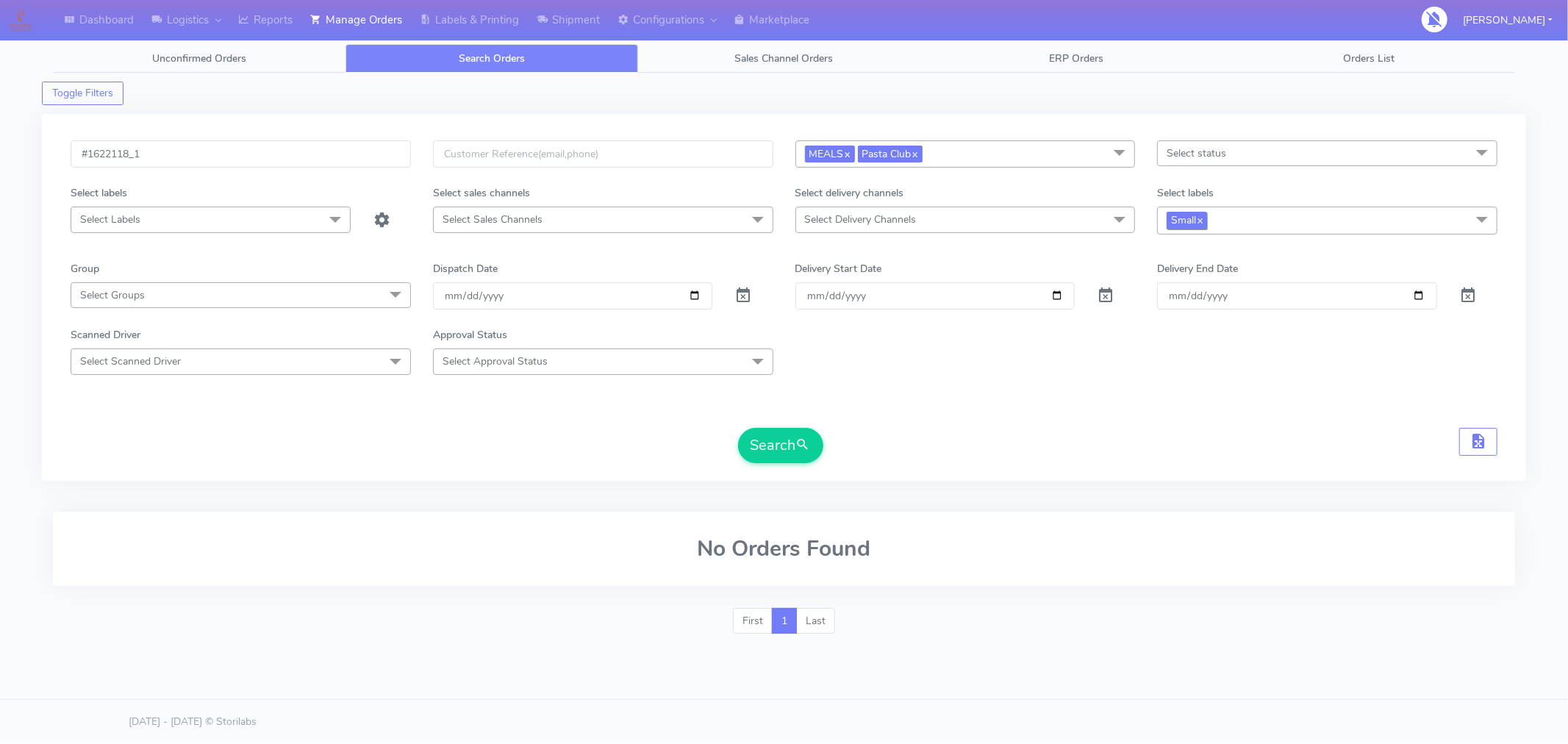
click at [1203, 221] on link "x" at bounding box center [1199, 220] width 6 height 16
click at [787, 448] on button "Search" at bounding box center [781, 443] width 86 height 35
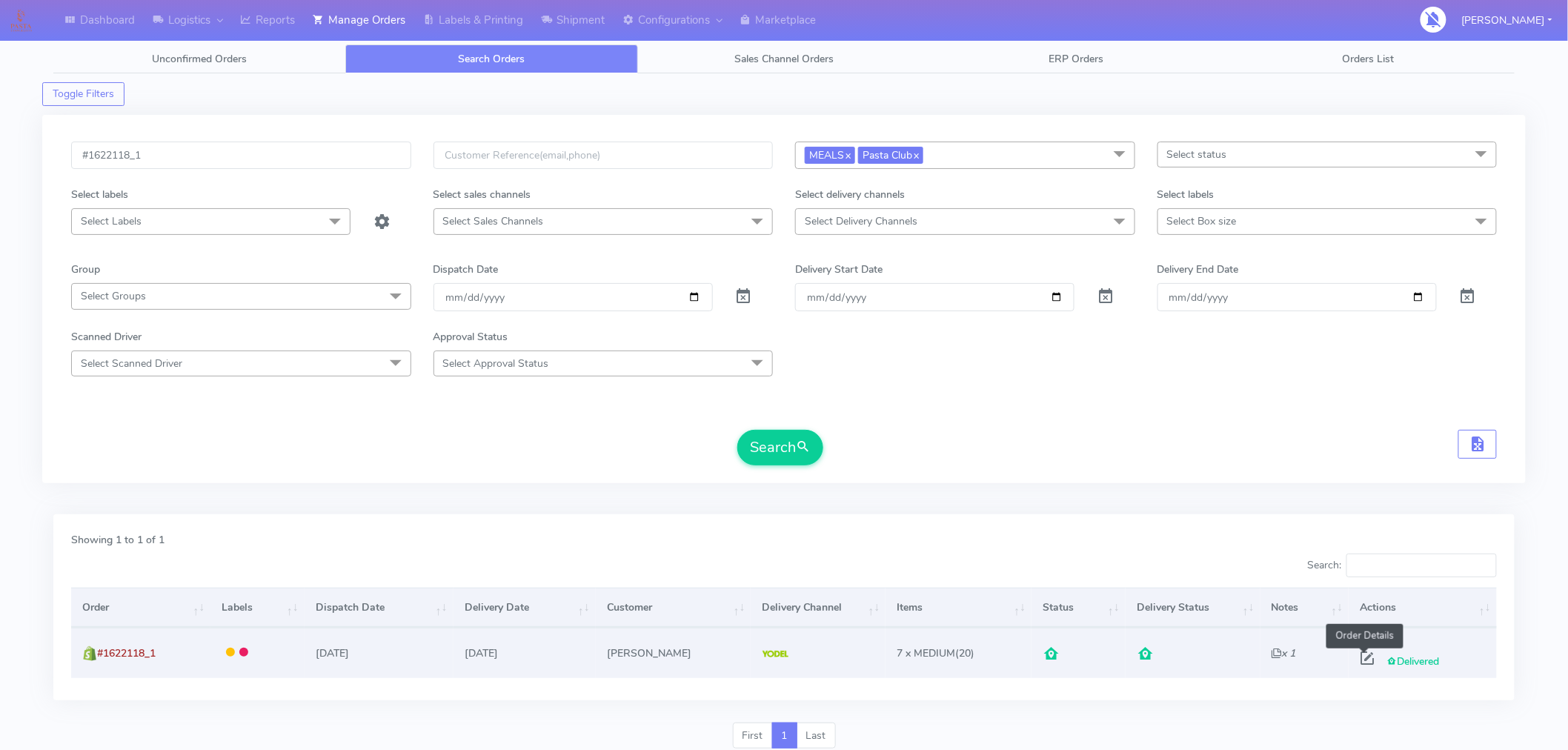
click at [1369, 658] on span at bounding box center [1368, 661] width 27 height 14
select select "5"
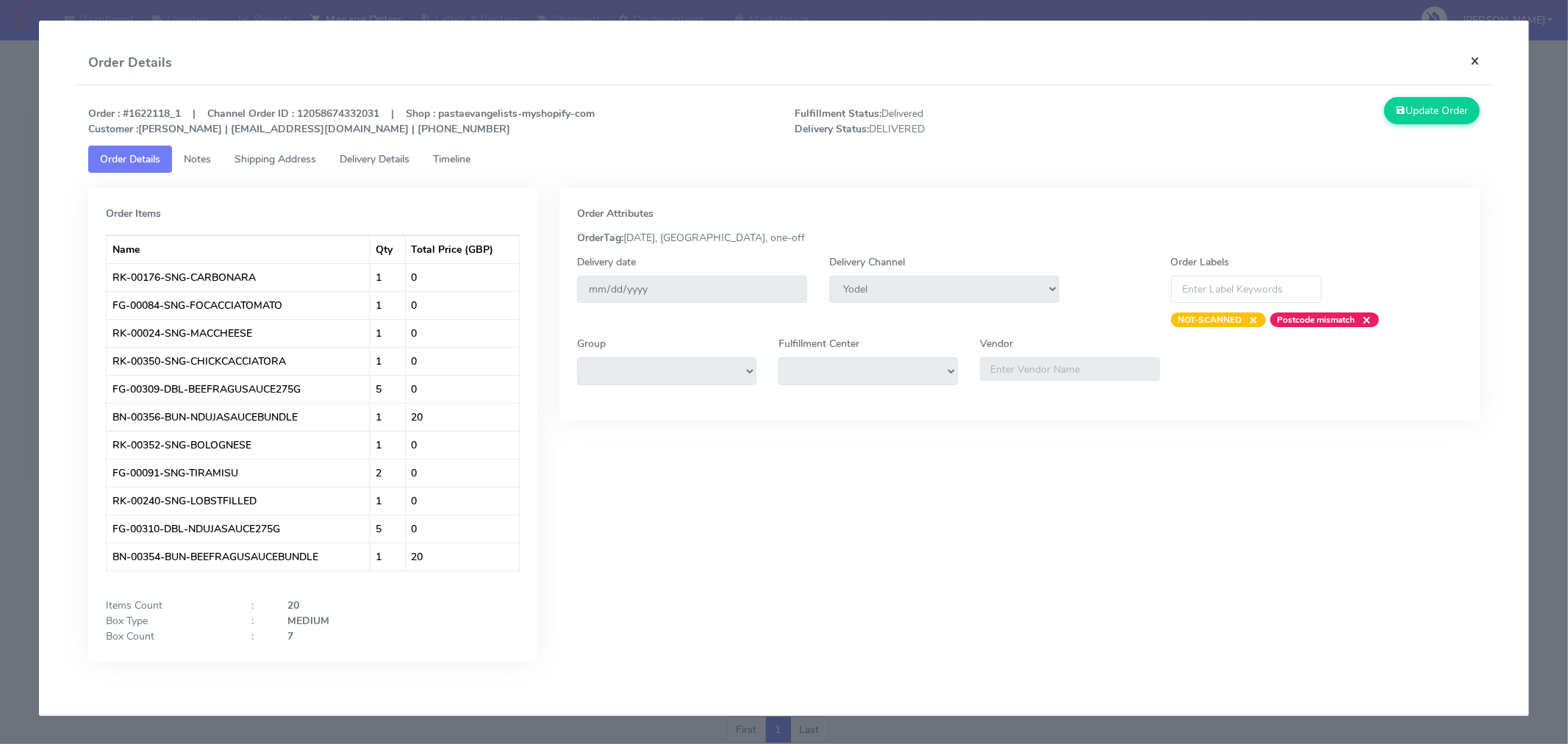
click at [1471, 67] on button "×" at bounding box center [1475, 60] width 33 height 39
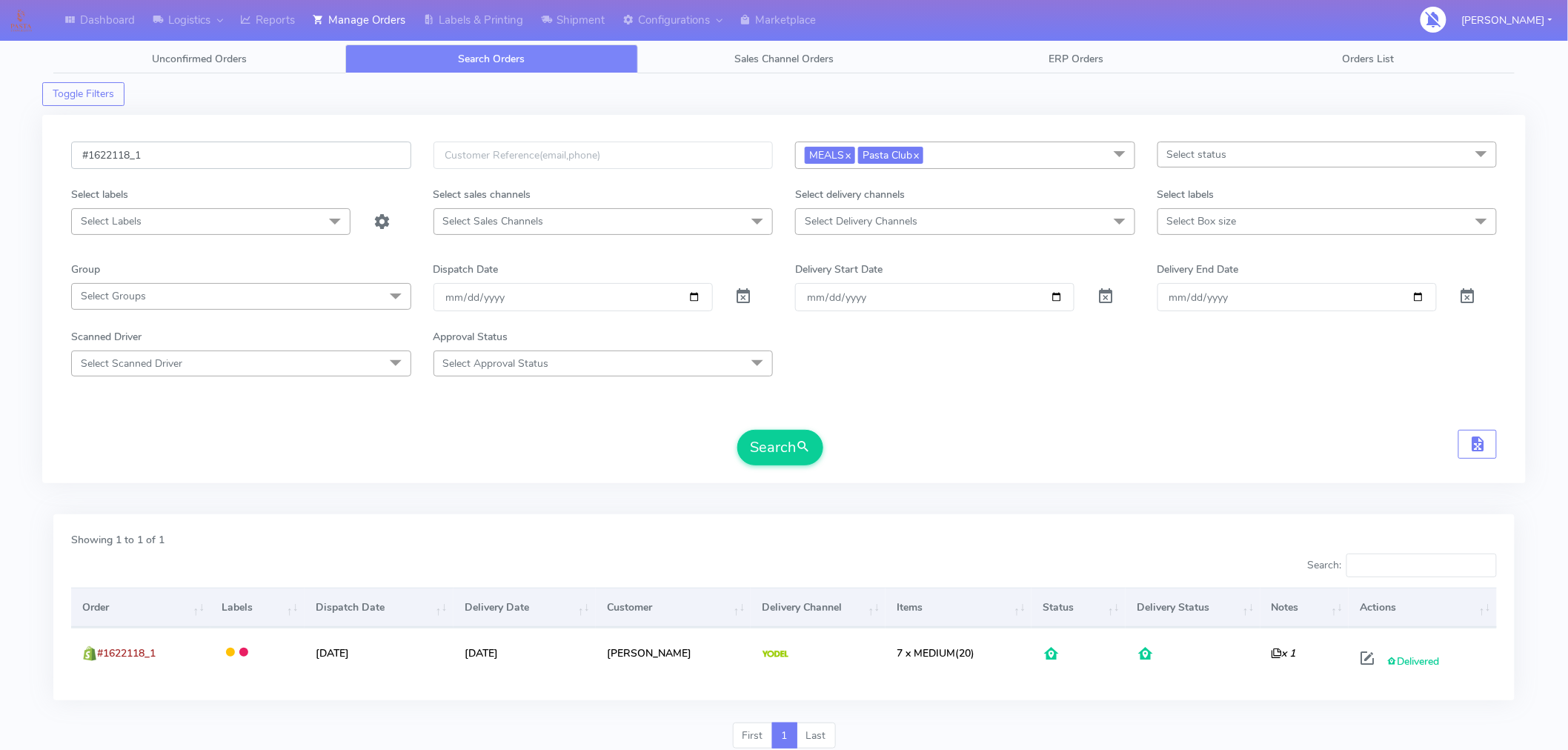
click at [282, 160] on input "#1622118_1" at bounding box center [241, 155] width 340 height 28
paste input "5914"
click at [792, 445] on button "Search" at bounding box center [780, 447] width 86 height 36
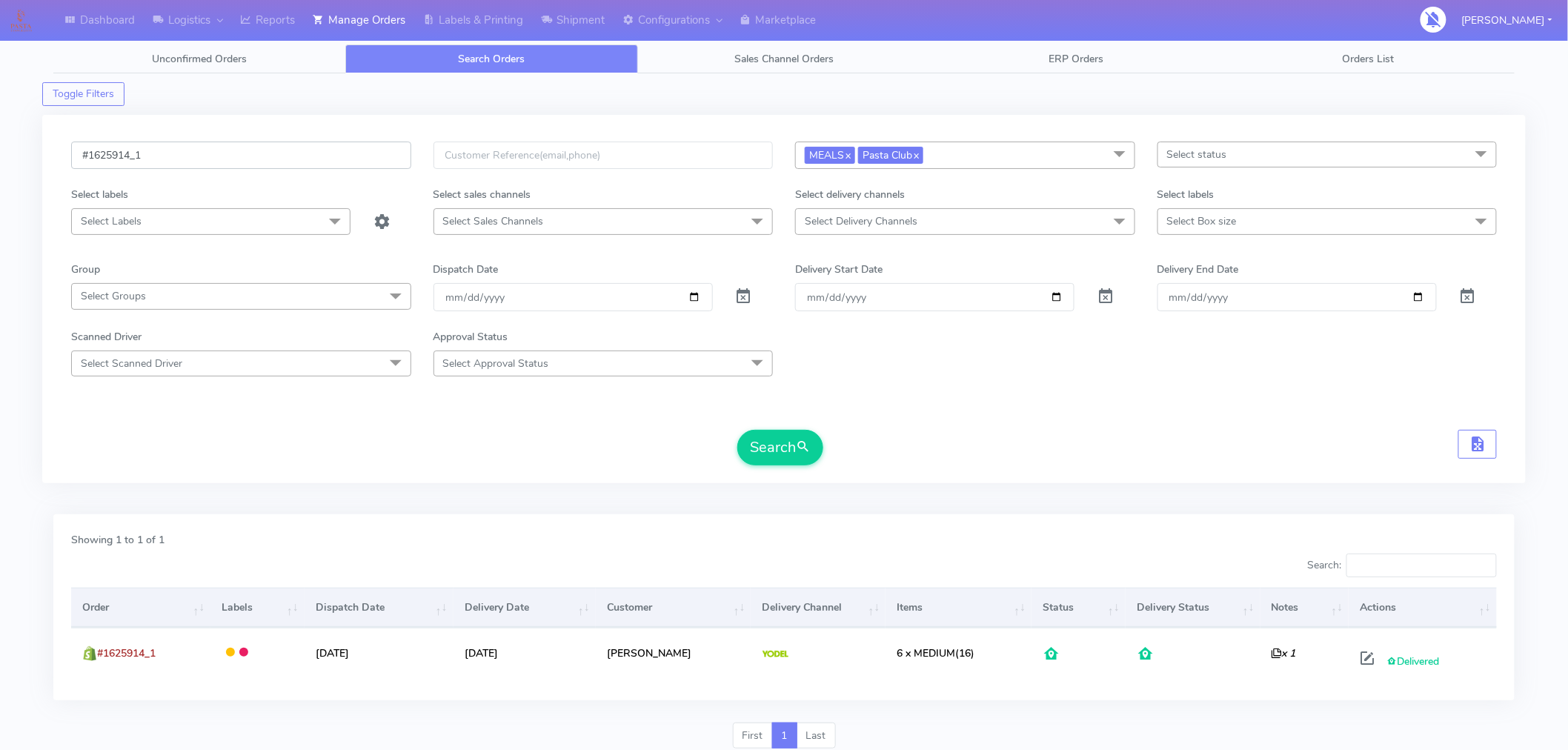
click at [305, 156] on input "#1625914_1" at bounding box center [241, 155] width 340 height 28
paste input "5"
click at [790, 438] on button "Search" at bounding box center [780, 447] width 86 height 36
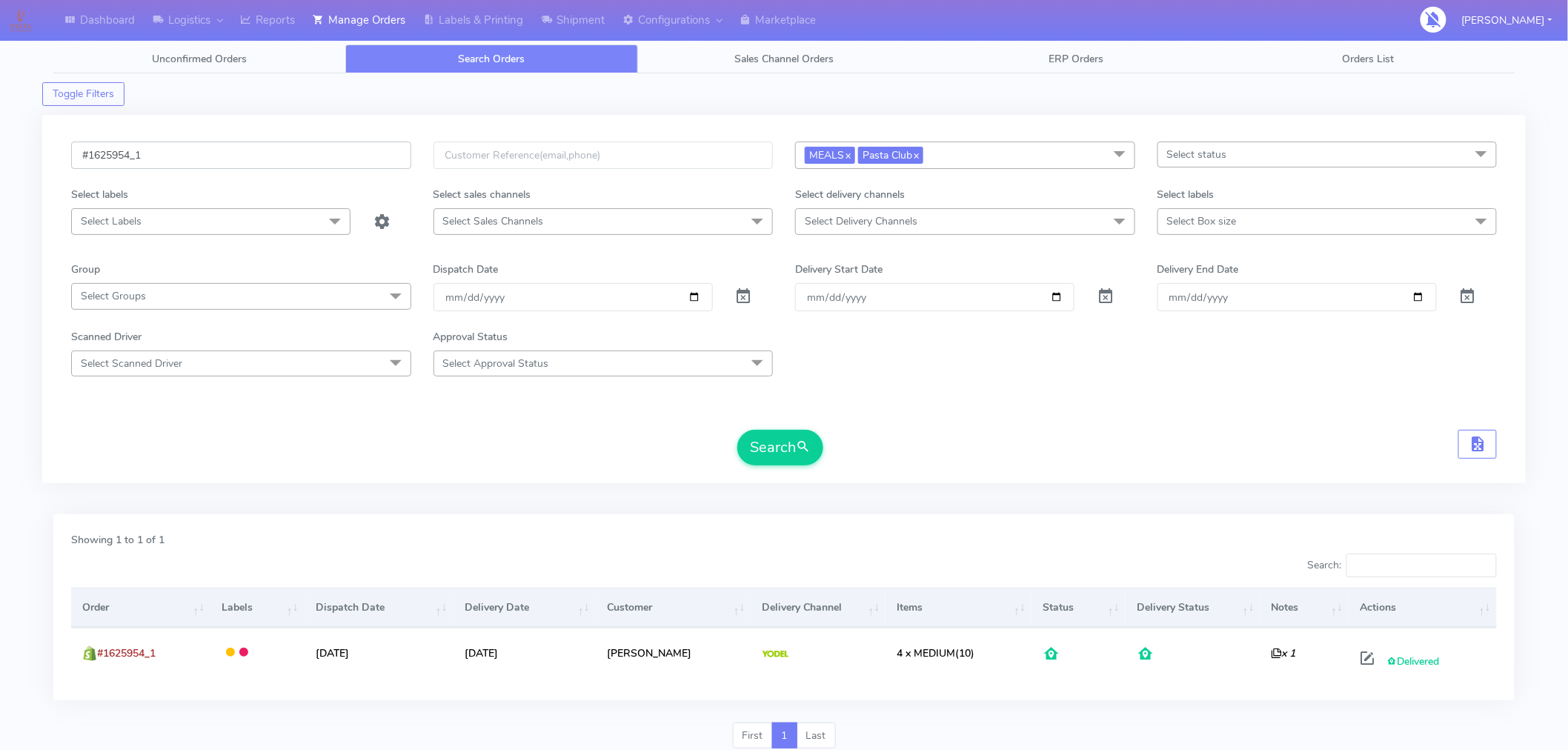
click at [295, 157] on input "#1625954_1" at bounding box center [241, 155] width 340 height 28
paste input "1709"
type input "#1621709_1"
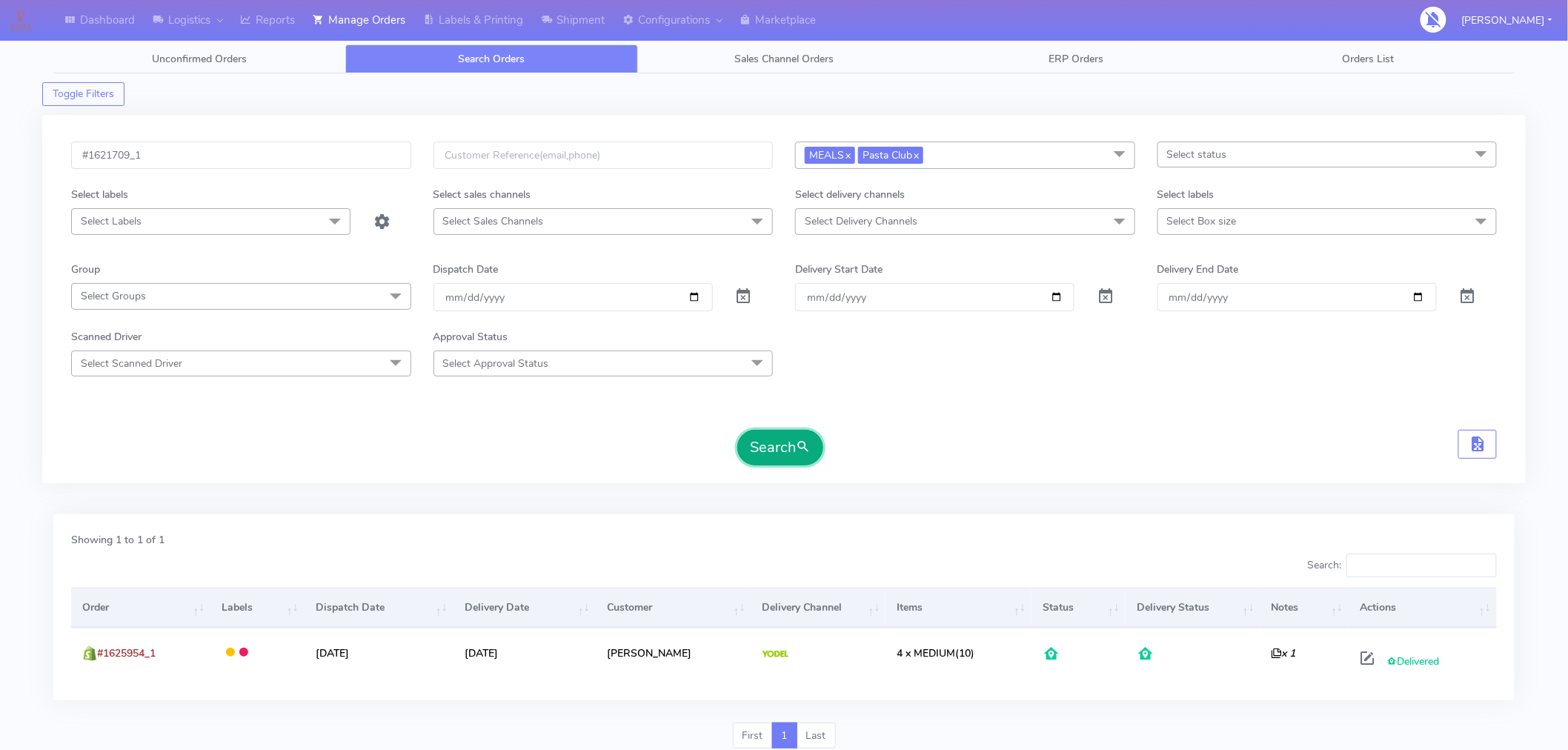
click at [777, 450] on button "Search" at bounding box center [780, 447] width 86 height 36
